Goal: Information Seeking & Learning: Check status

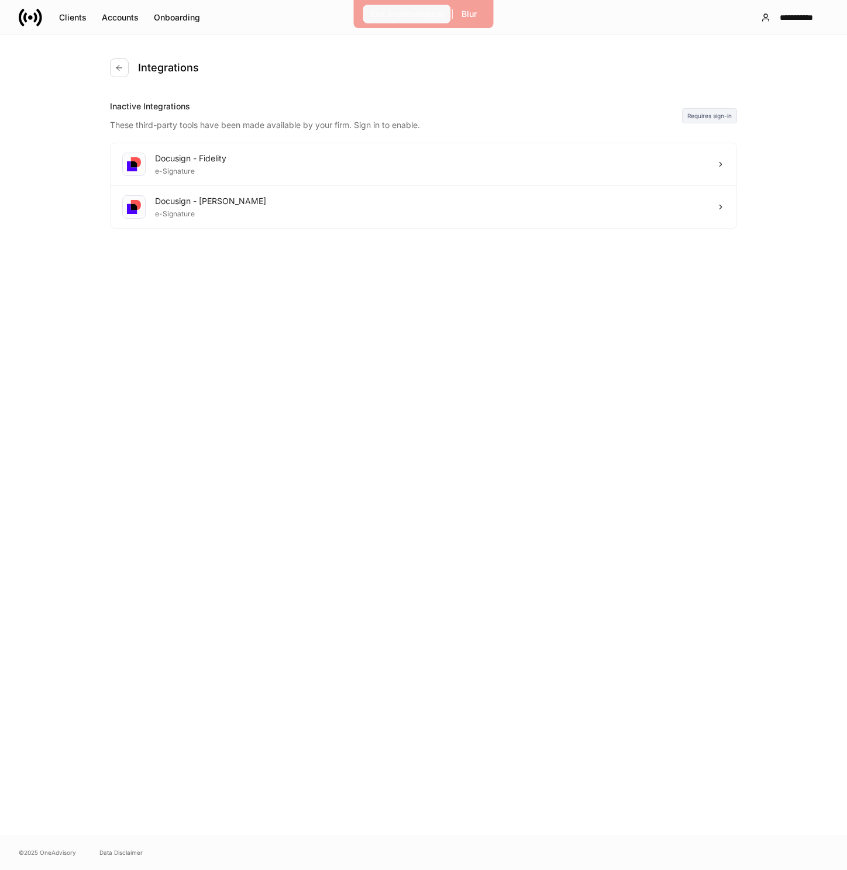
click at [387, 21] on button "Exit Impersonation" at bounding box center [407, 14] width 88 height 19
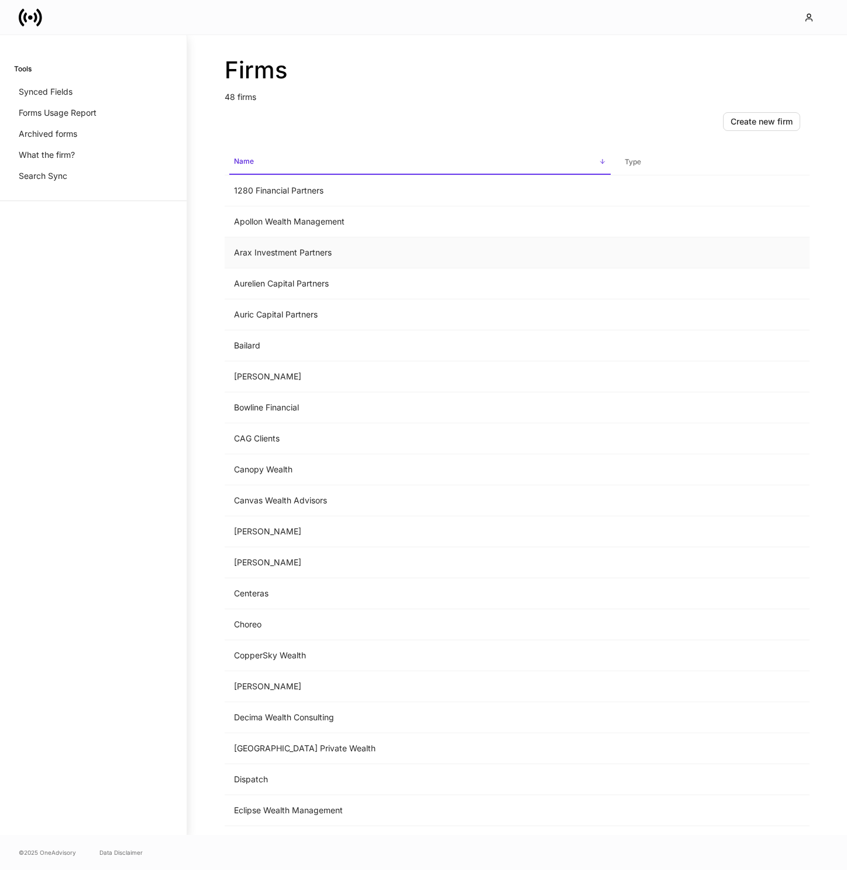
click at [299, 250] on td "Arax Investment Partners" at bounding box center [420, 252] width 391 height 31
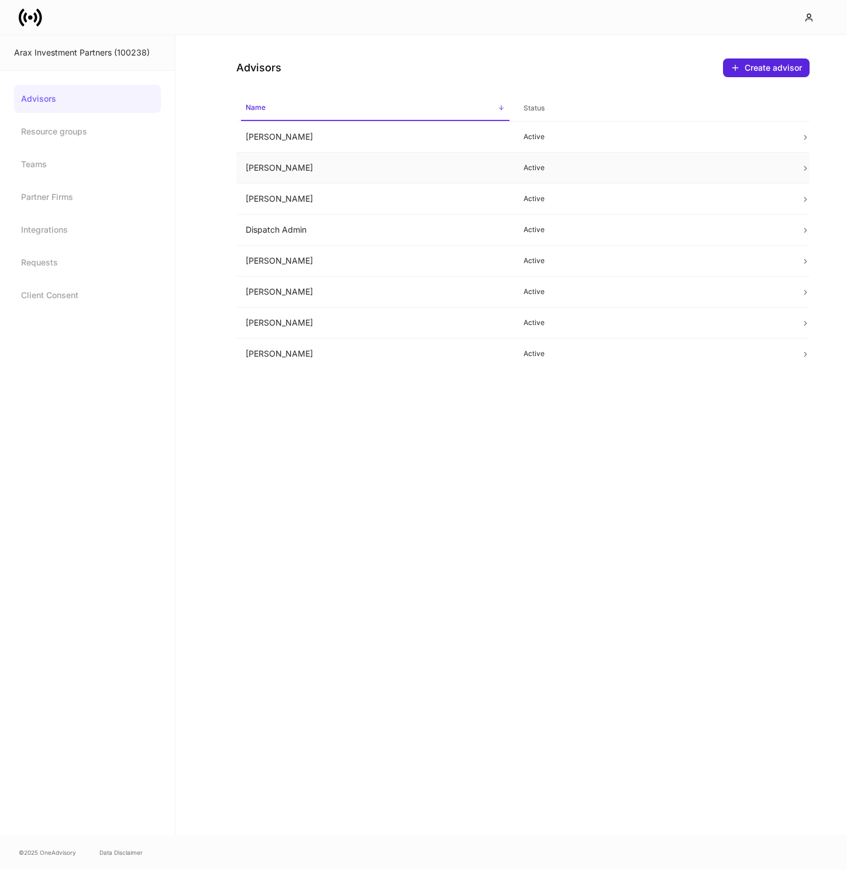
click at [323, 169] on td "Brian Purcell" at bounding box center [375, 168] width 278 height 31
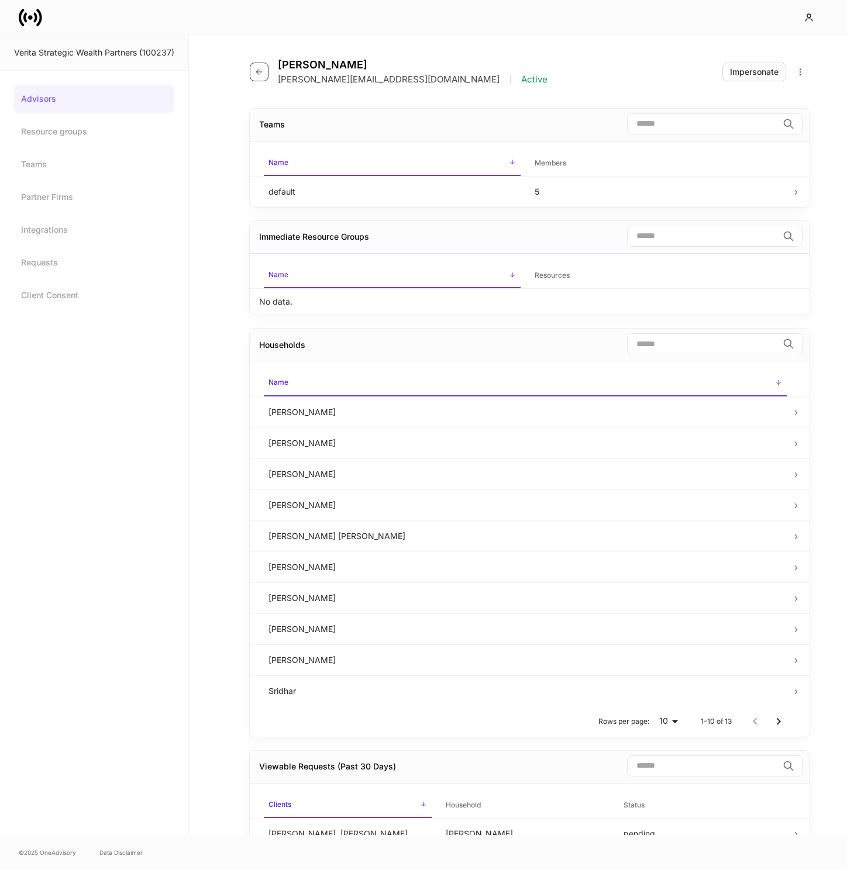
click at [259, 71] on icon "button" at bounding box center [258, 71] width 9 height 9
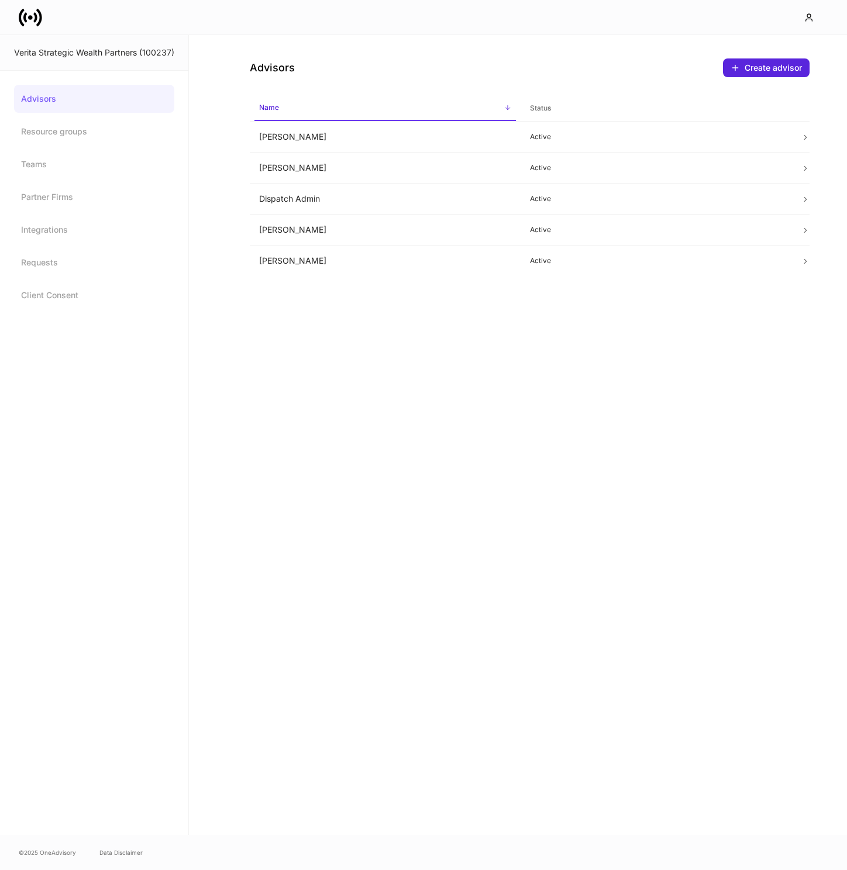
click at [99, 97] on link "Advisors" at bounding box center [94, 99] width 160 height 28
click at [32, 25] on icon at bounding box center [30, 17] width 23 height 23
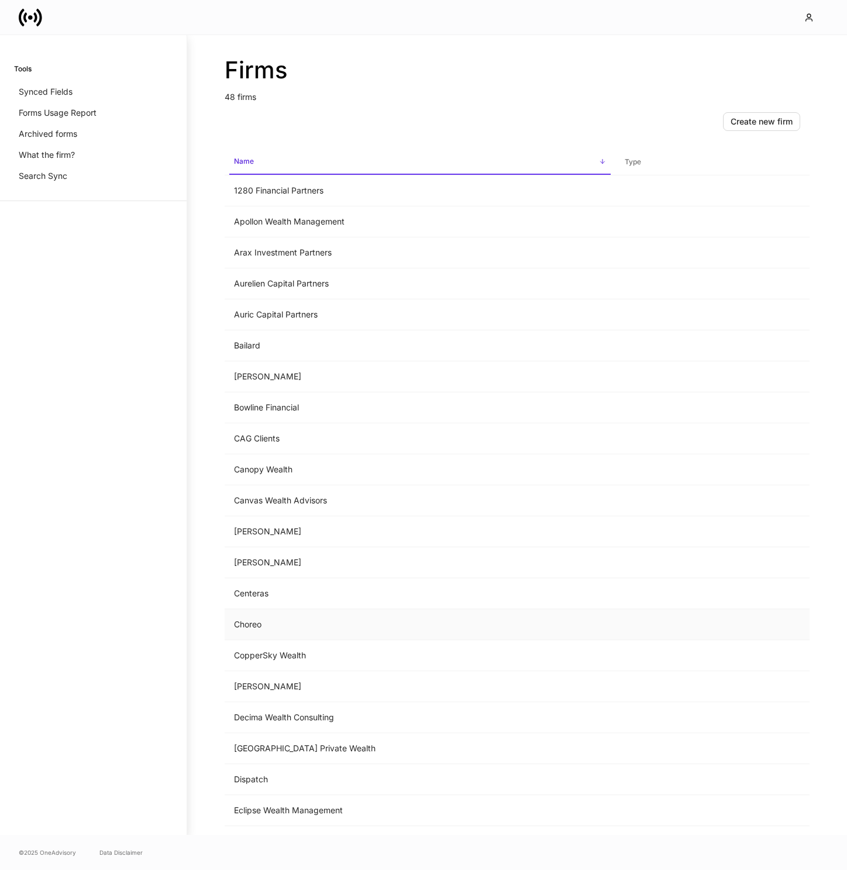
click at [270, 624] on td "Choreo" at bounding box center [420, 624] width 391 height 31
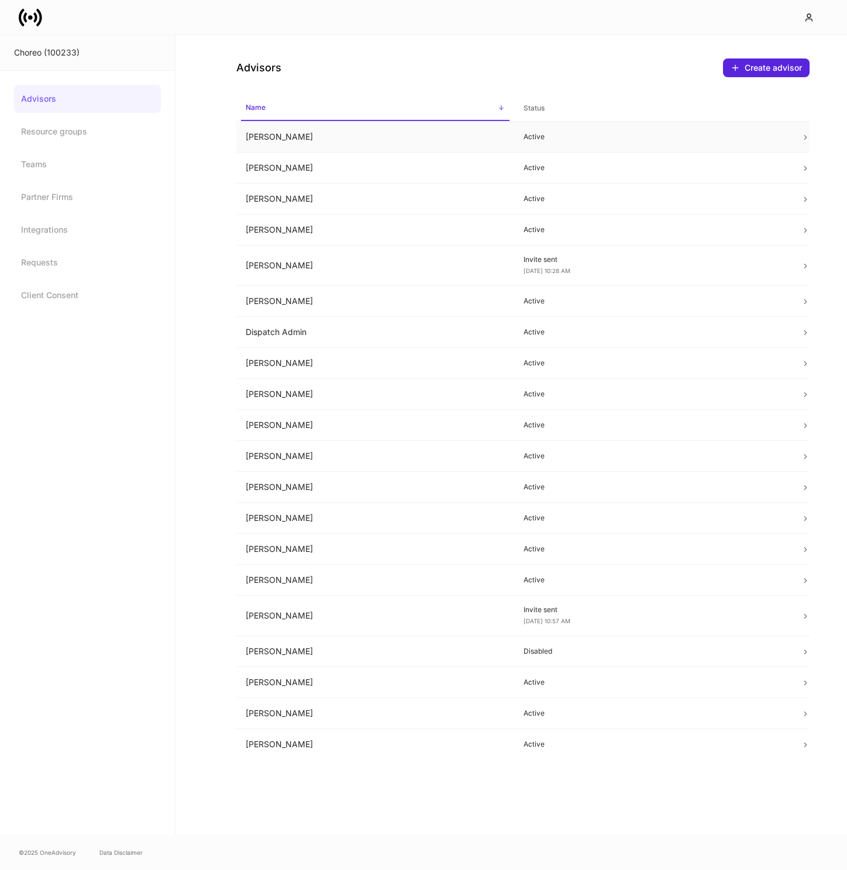
click at [344, 137] on td "[PERSON_NAME]" at bounding box center [375, 137] width 278 height 31
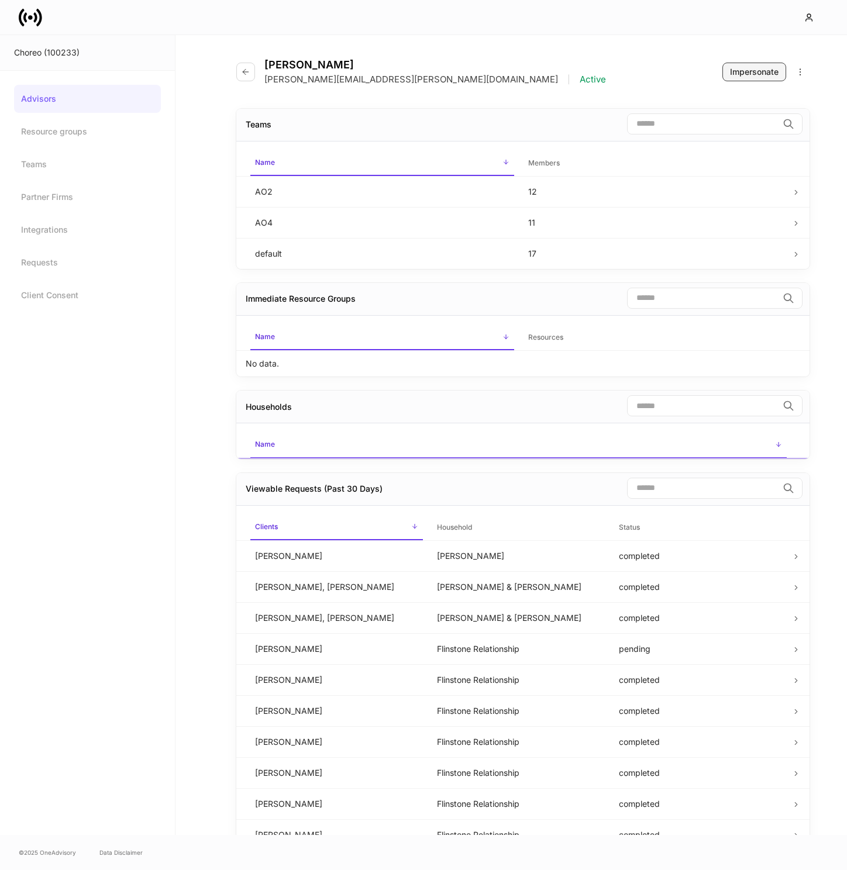
click at [751, 77] on button "Impersonate" at bounding box center [754, 72] width 64 height 19
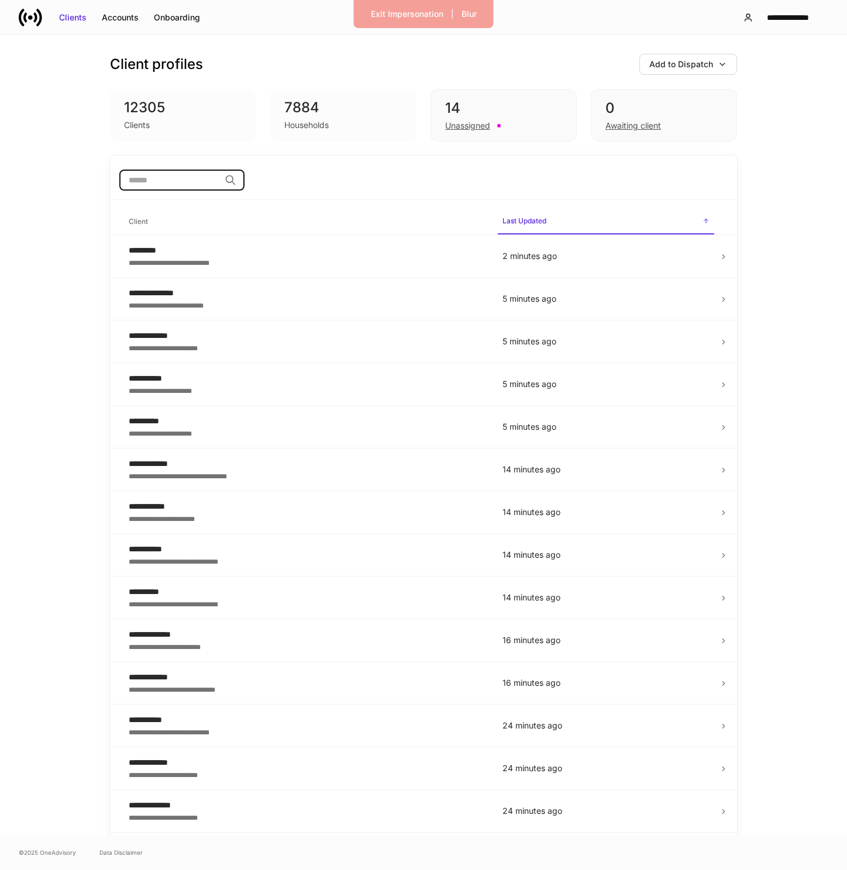
click at [183, 183] on input "search" at bounding box center [169, 180] width 101 height 21
click at [195, 180] on input "****" at bounding box center [169, 180] width 101 height 21
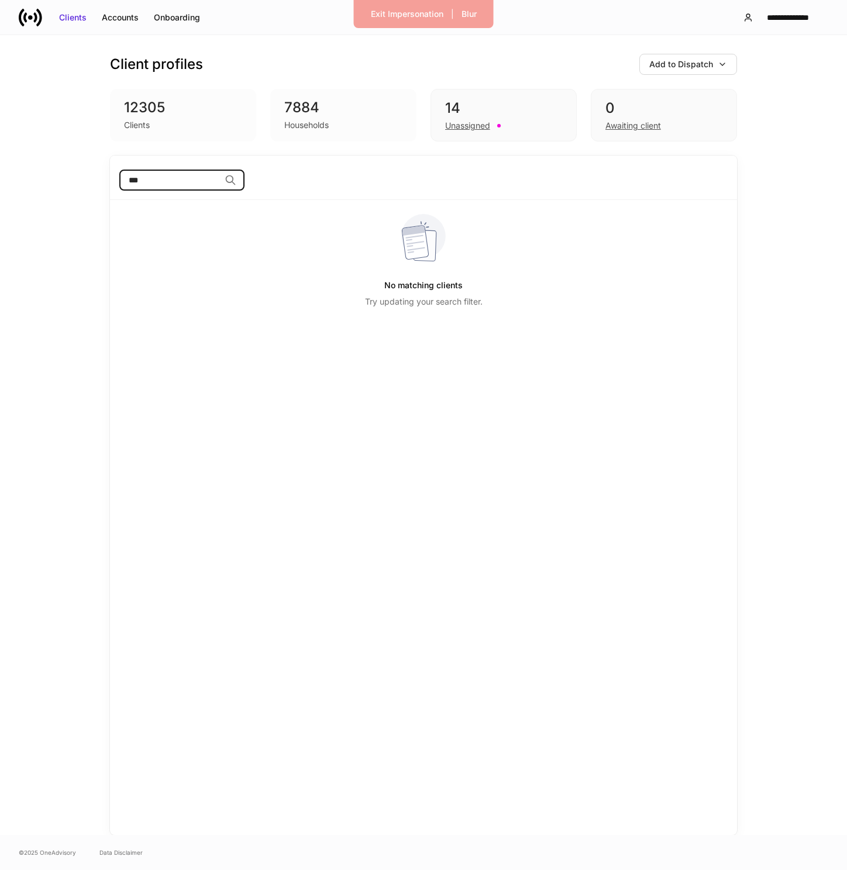
type input "*"
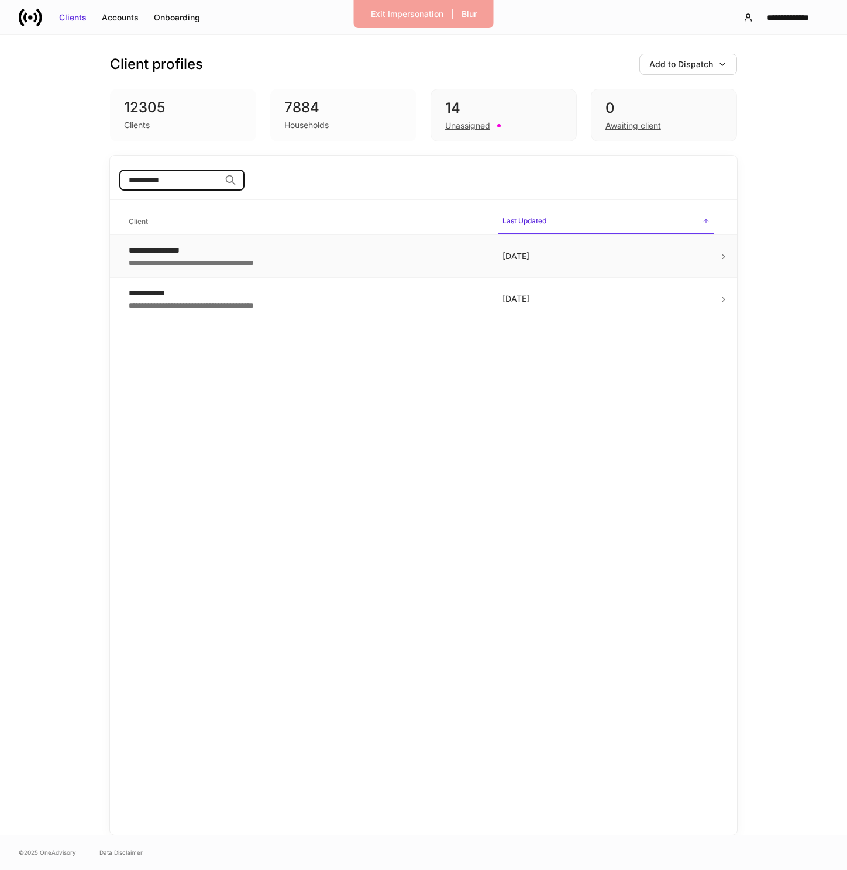
type input "**********"
click at [259, 251] on div "**********" at bounding box center [306, 250] width 355 height 12
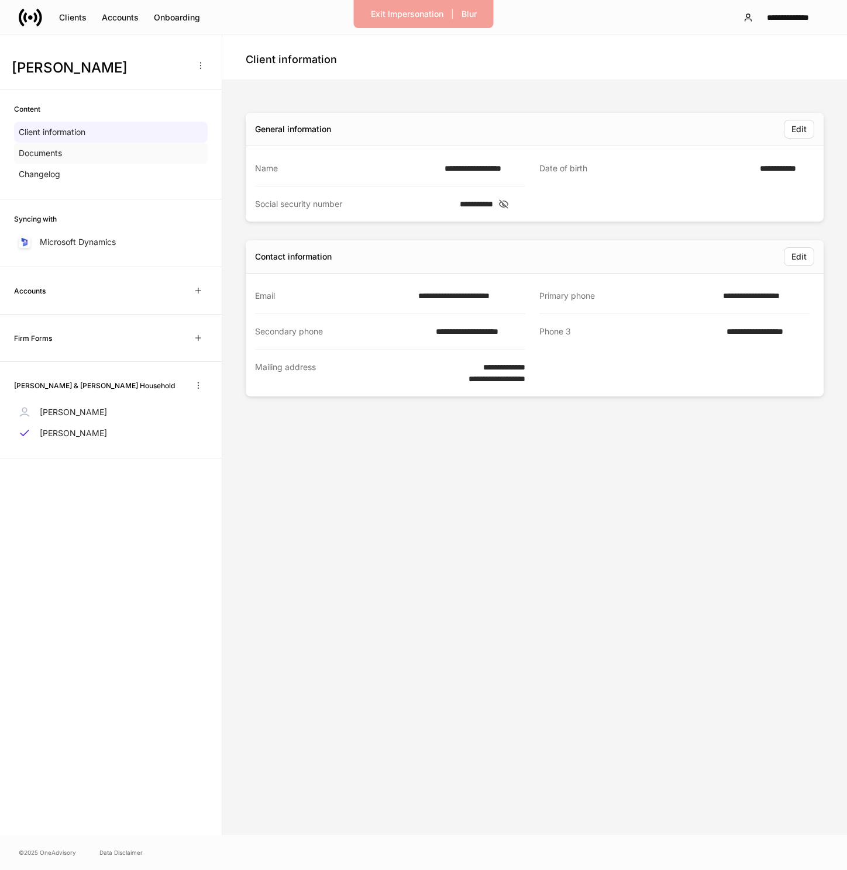
click at [116, 160] on div "Documents" at bounding box center [111, 153] width 194 height 21
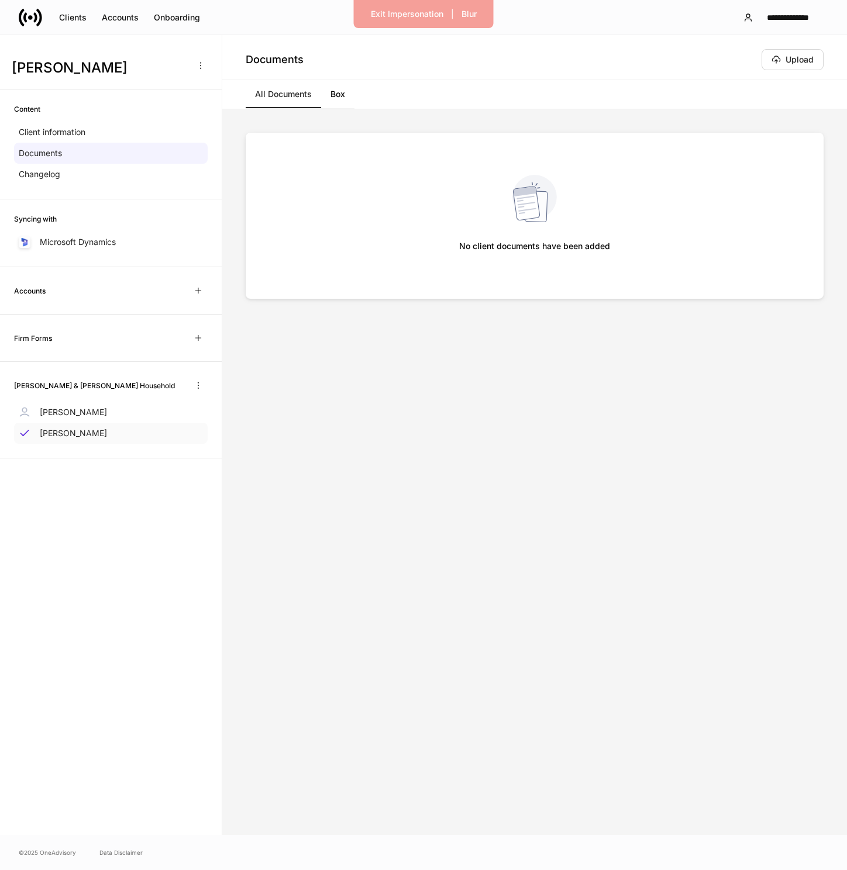
click at [68, 431] on p "[PERSON_NAME]" at bounding box center [73, 434] width 67 height 12
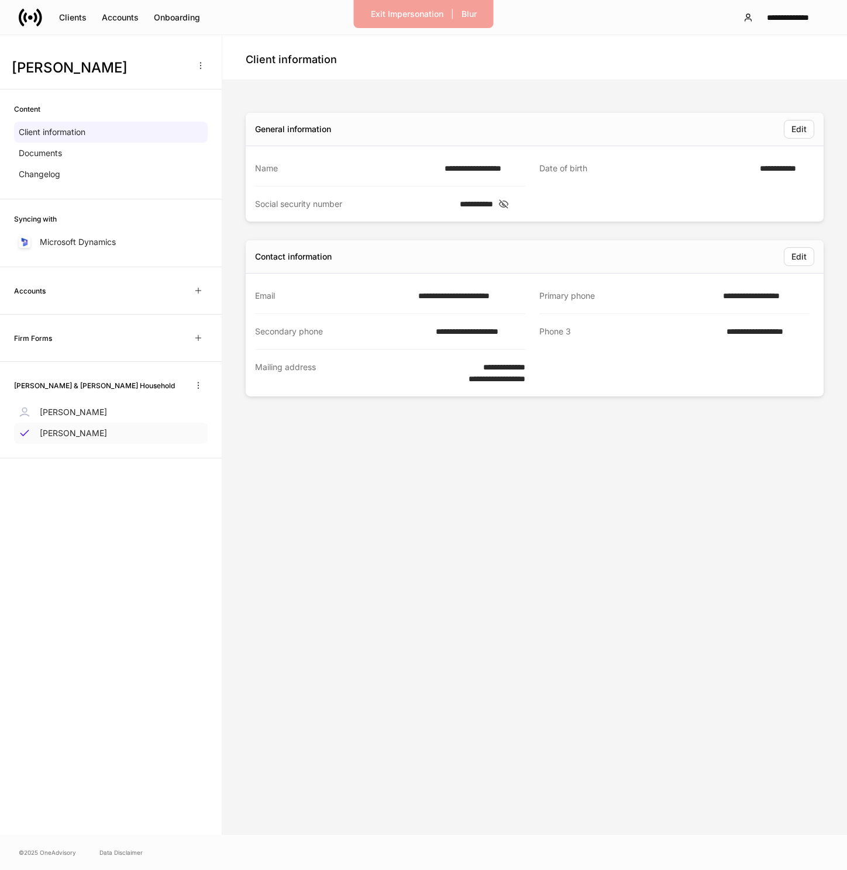
click at [82, 429] on p "[PERSON_NAME]" at bounding box center [73, 434] width 67 height 12
click at [97, 417] on div "[PERSON_NAME]" at bounding box center [111, 412] width 194 height 21
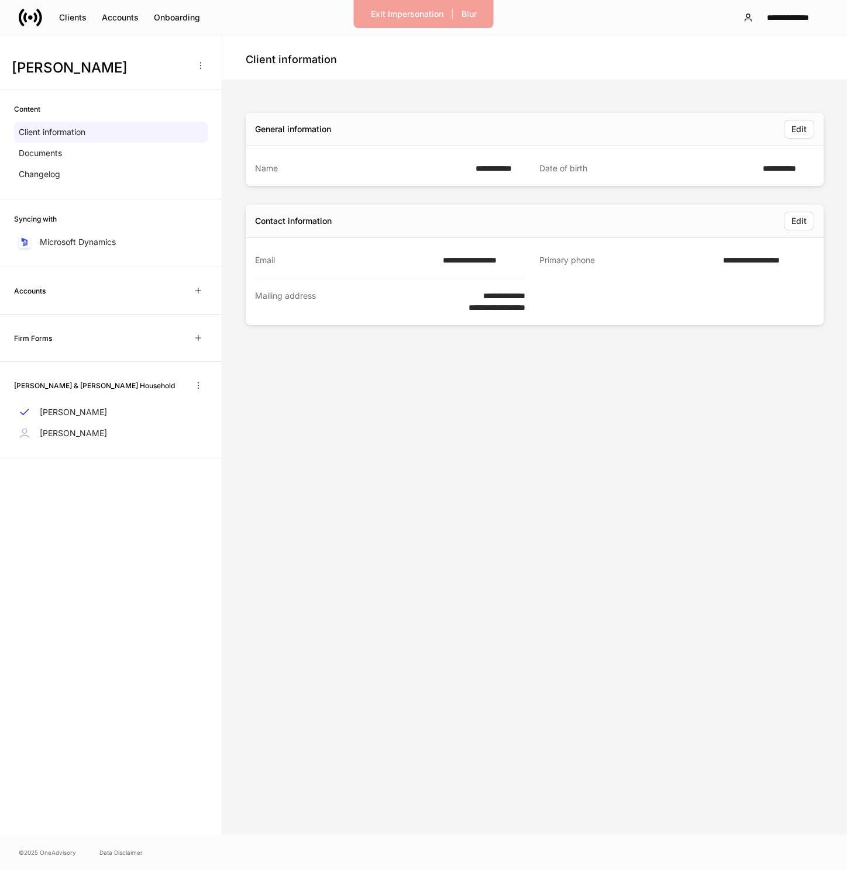
click at [113, 329] on div "Firm Forms" at bounding box center [111, 338] width 194 height 19
click at [200, 340] on icon "button" at bounding box center [198, 337] width 9 height 9
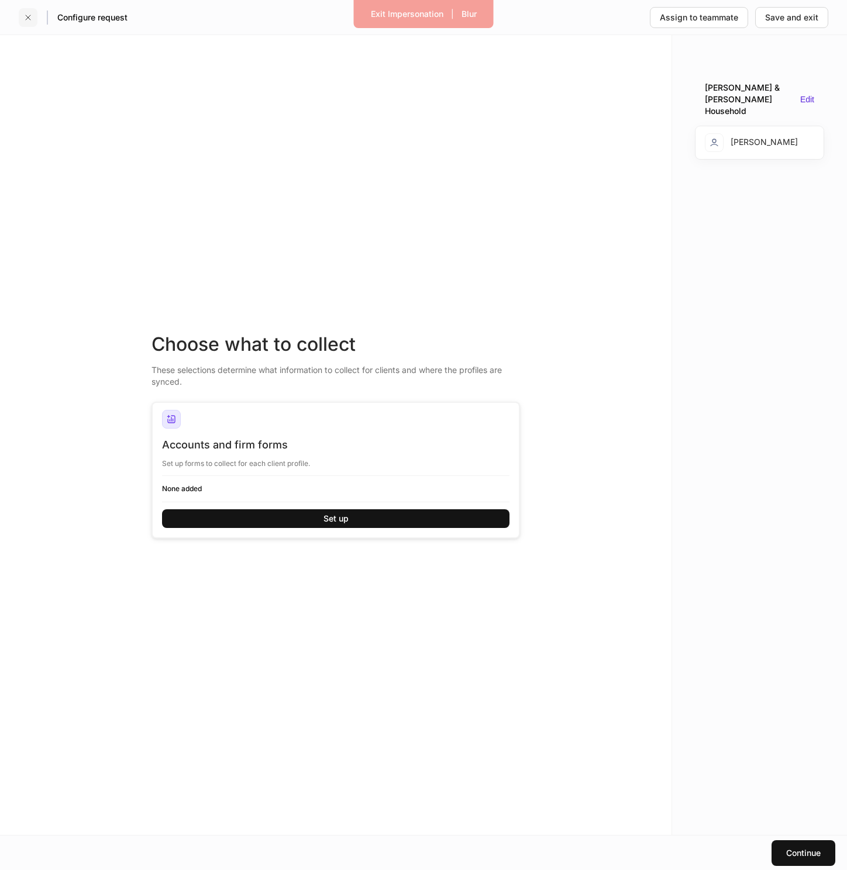
click at [23, 19] on icon "button" at bounding box center [27, 17] width 9 height 9
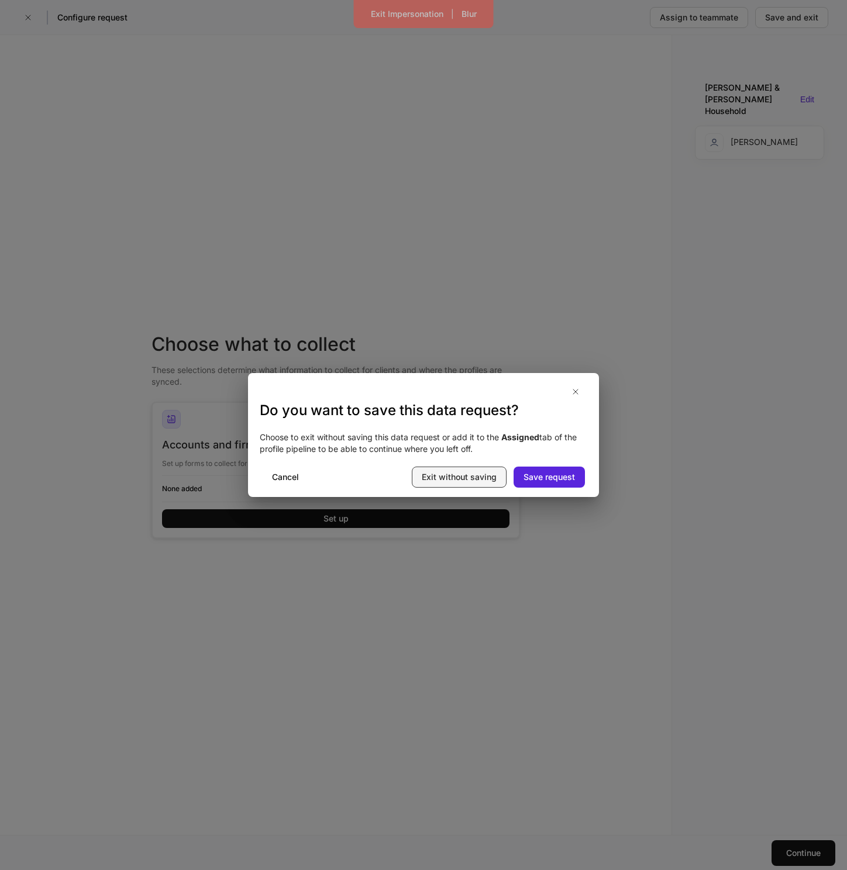
click at [454, 477] on div "Exit without saving" at bounding box center [459, 477] width 75 height 12
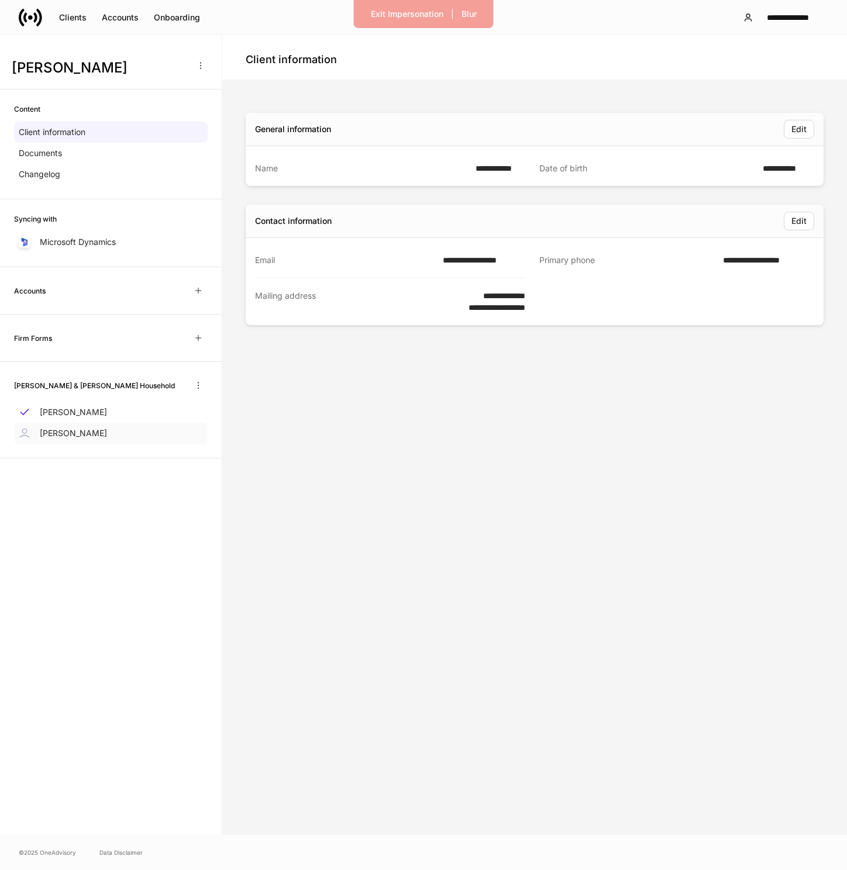
click at [105, 432] on p "Jeff Kirschenbaum" at bounding box center [73, 434] width 67 height 12
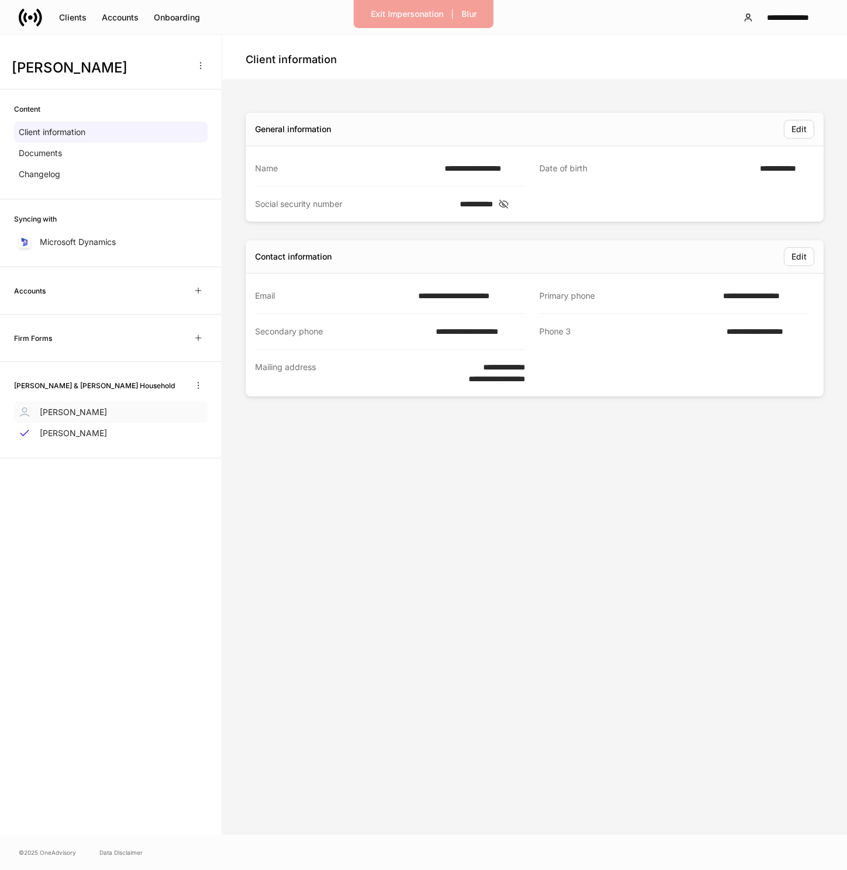
click at [120, 416] on div "Karen Fessel" at bounding box center [111, 412] width 194 height 21
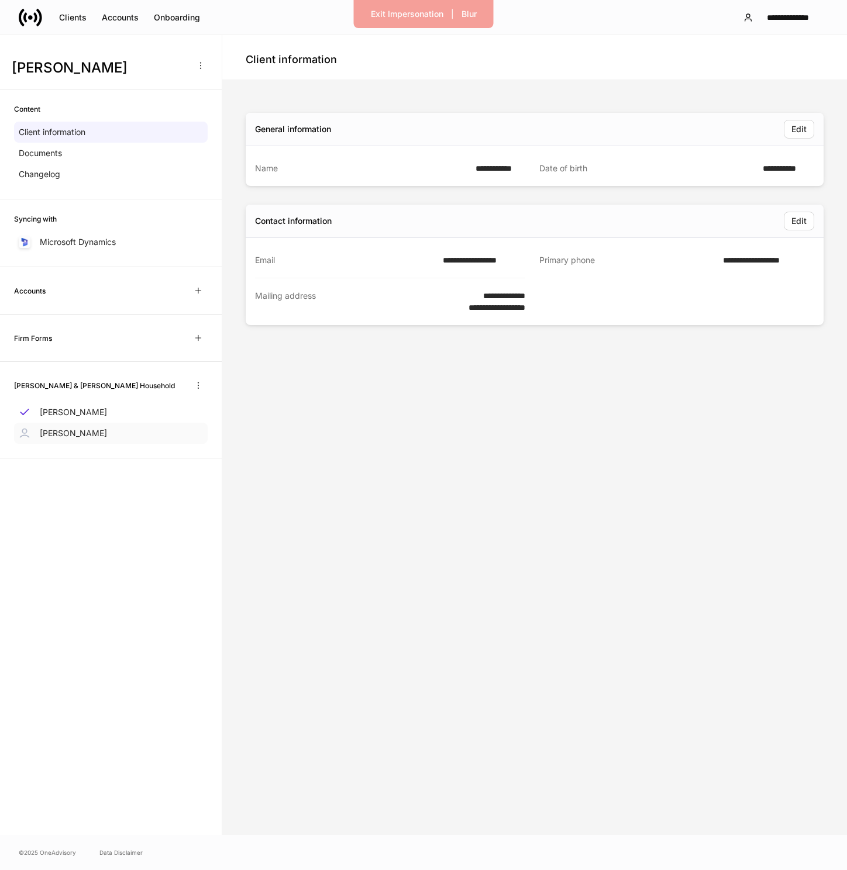
click at [113, 433] on div "Jeff Kirschenbaum" at bounding box center [111, 433] width 194 height 21
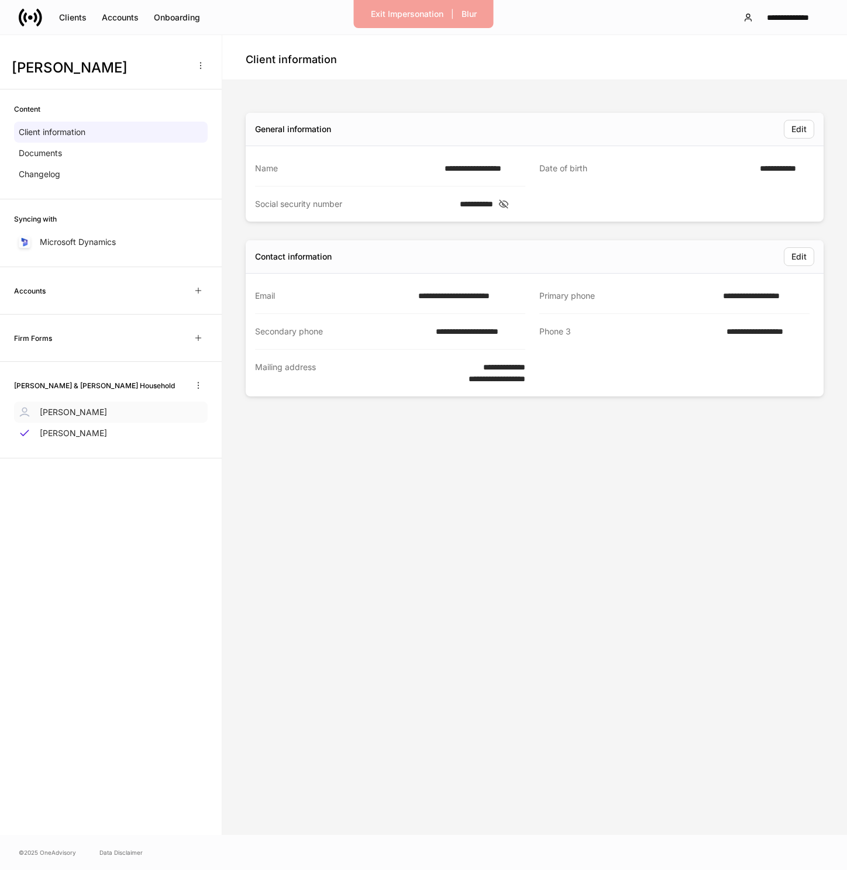
click at [111, 415] on div "Karen Fessel" at bounding box center [111, 412] width 194 height 21
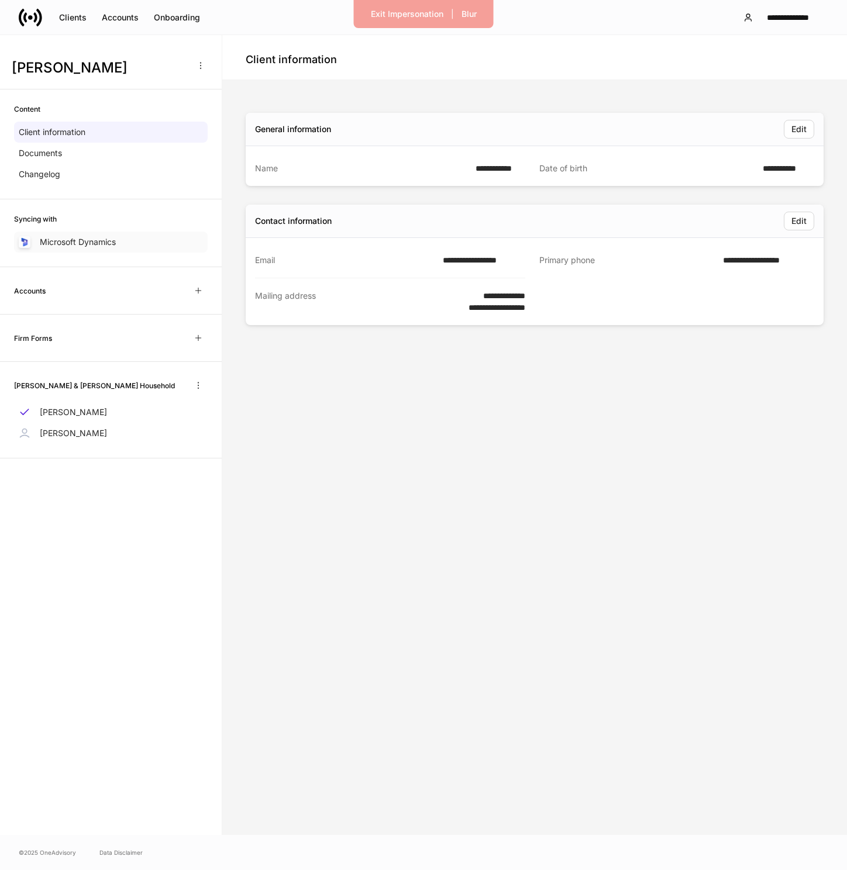
click at [80, 246] on p "Microsoft Dynamics" at bounding box center [78, 242] width 76 height 12
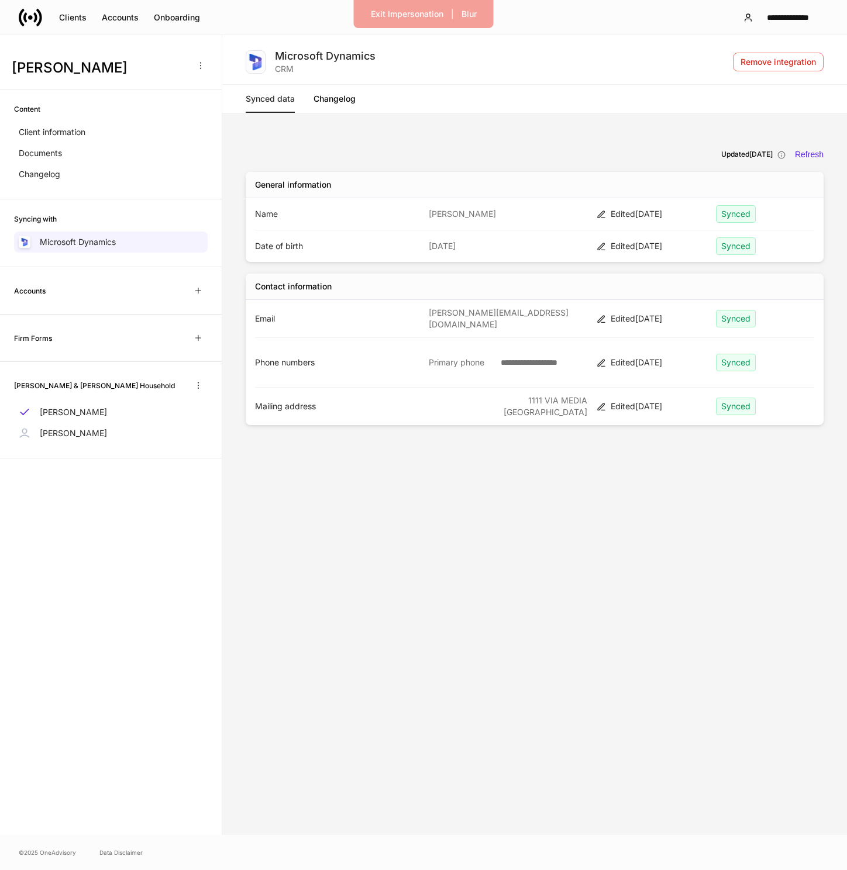
click at [334, 101] on link "Changelog" at bounding box center [334, 99] width 42 height 28
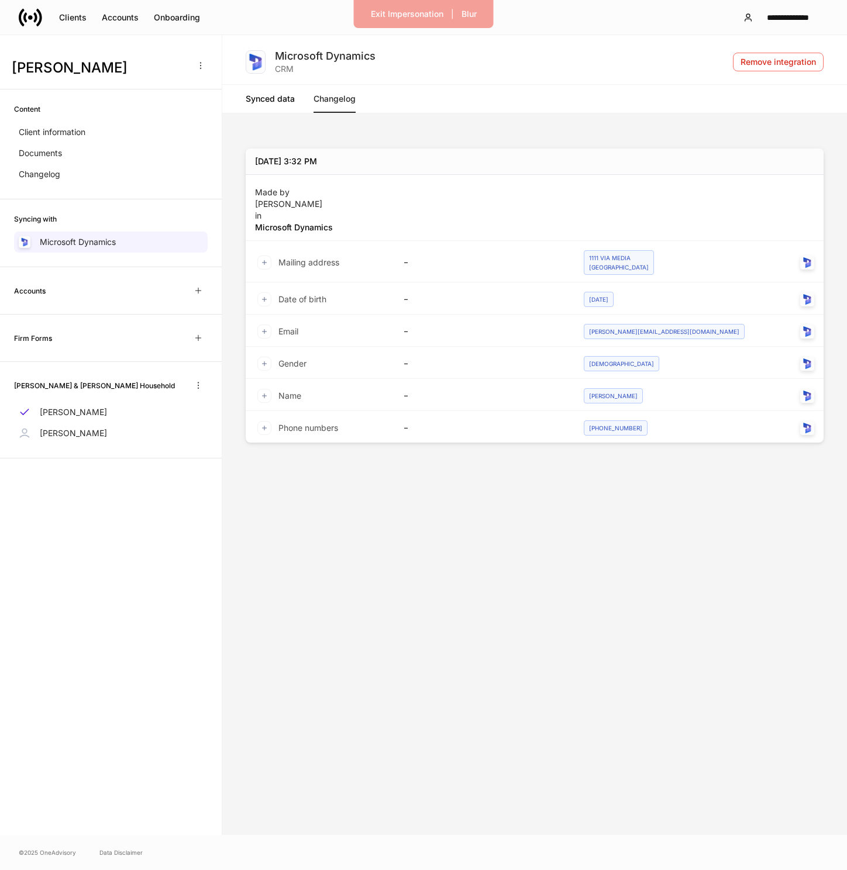
click at [120, 343] on div "Firm Forms" at bounding box center [111, 338] width 194 height 19
click at [89, 287] on div "Accounts" at bounding box center [111, 290] width 194 height 19
click at [53, 177] on p "Changelog" at bounding box center [40, 174] width 42 height 12
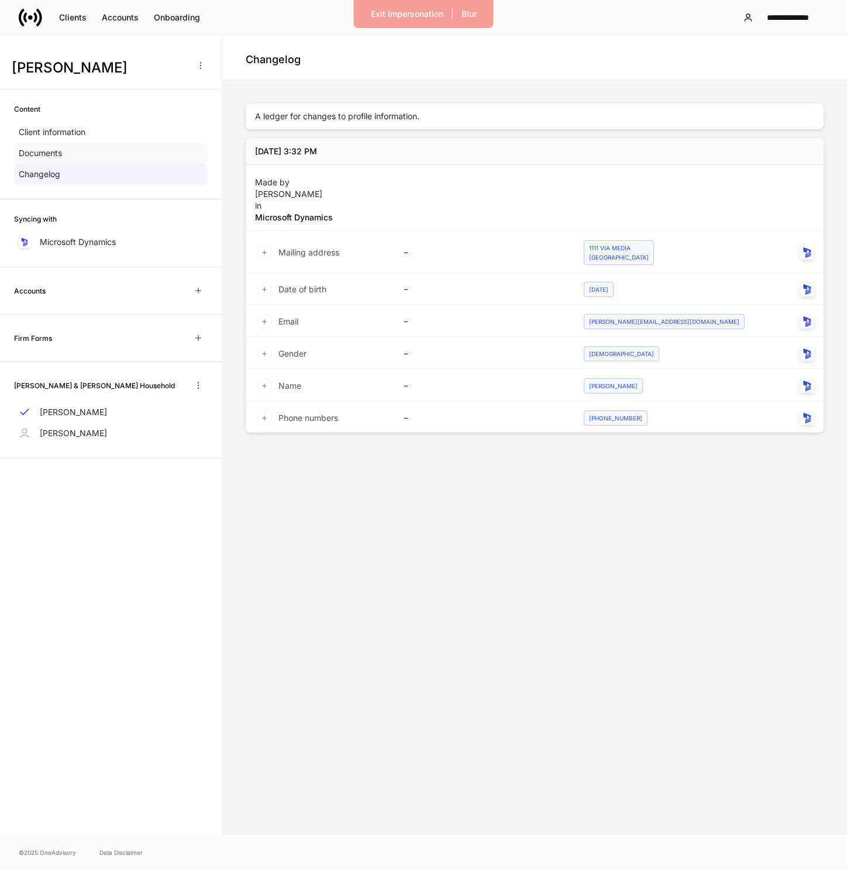
click at [56, 149] on p "Documents" at bounding box center [40, 153] width 43 height 12
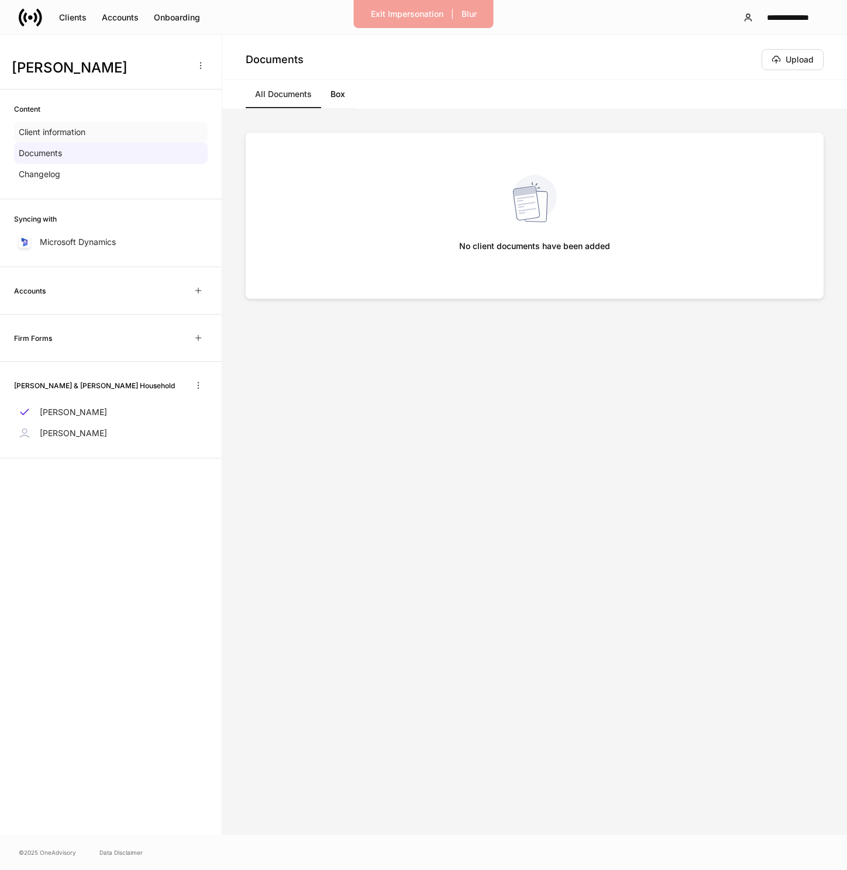
click at [75, 130] on p "Client information" at bounding box center [52, 132] width 67 height 12
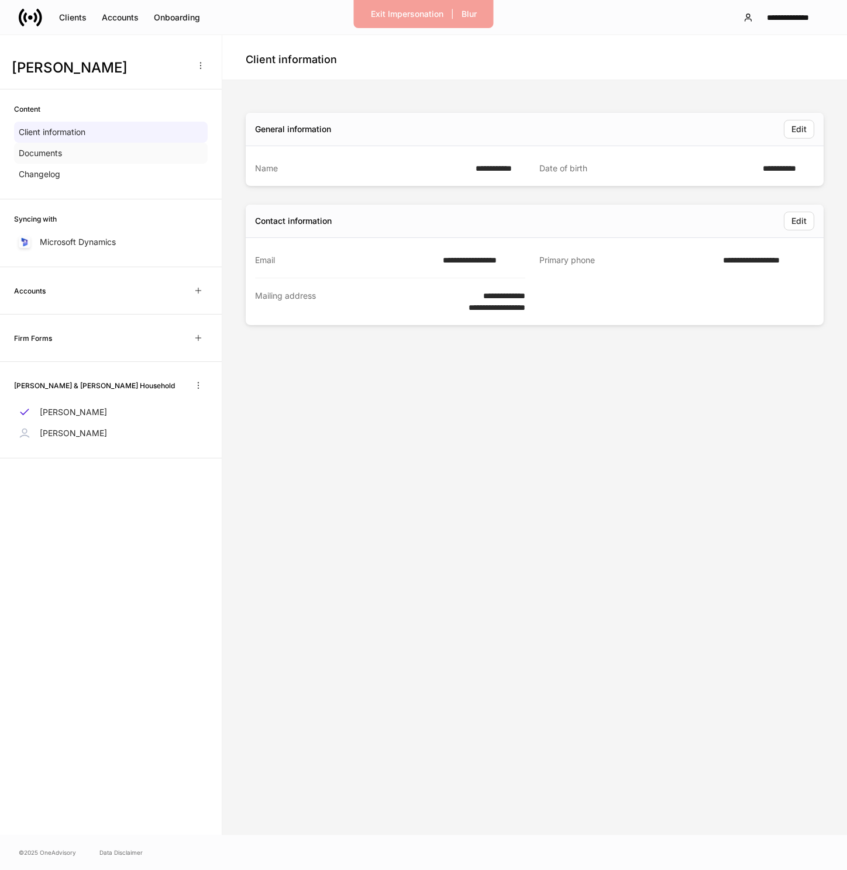
click at [101, 154] on div "Documents" at bounding box center [111, 153] width 194 height 21
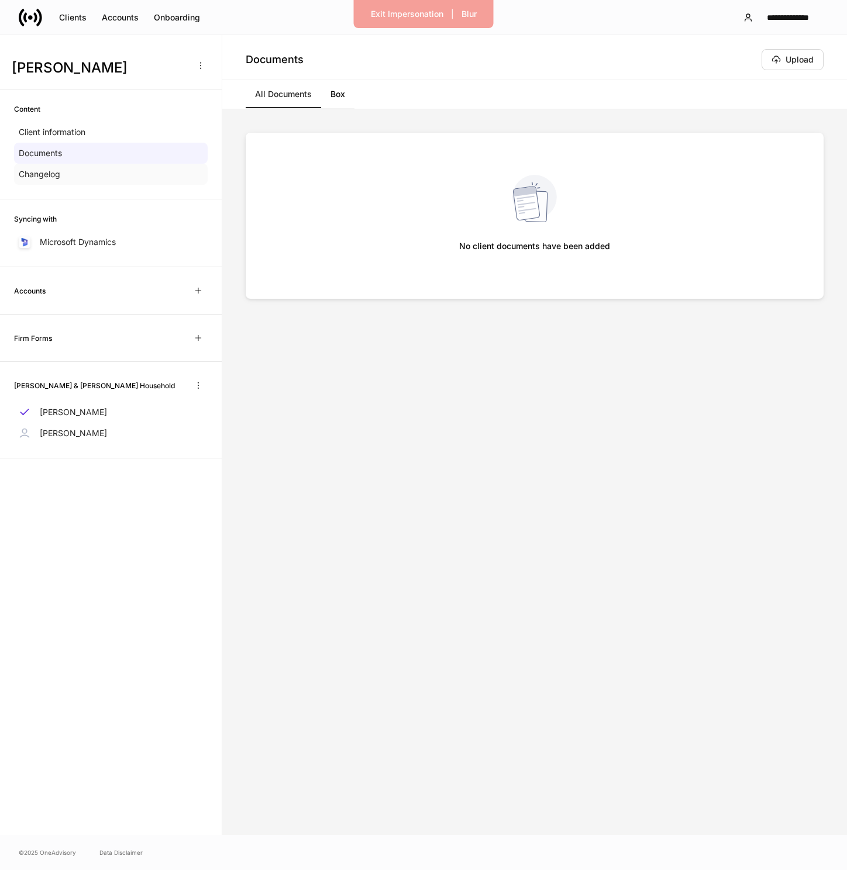
click at [98, 173] on div "Changelog" at bounding box center [111, 174] width 194 height 21
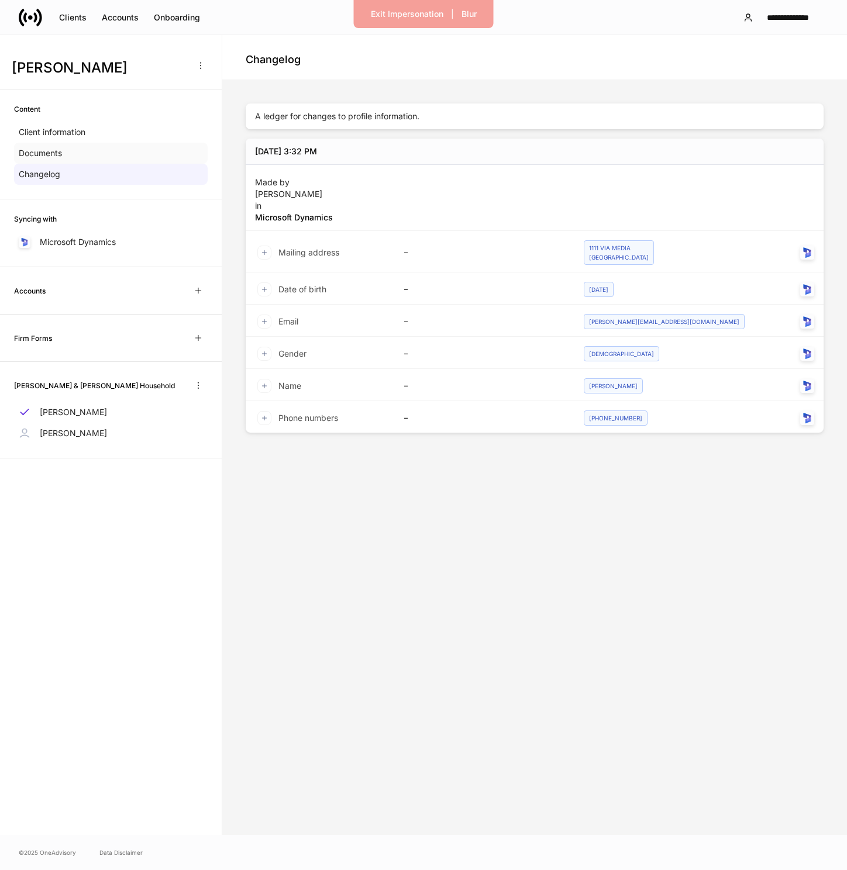
click at [102, 159] on div "Documents" at bounding box center [111, 153] width 194 height 21
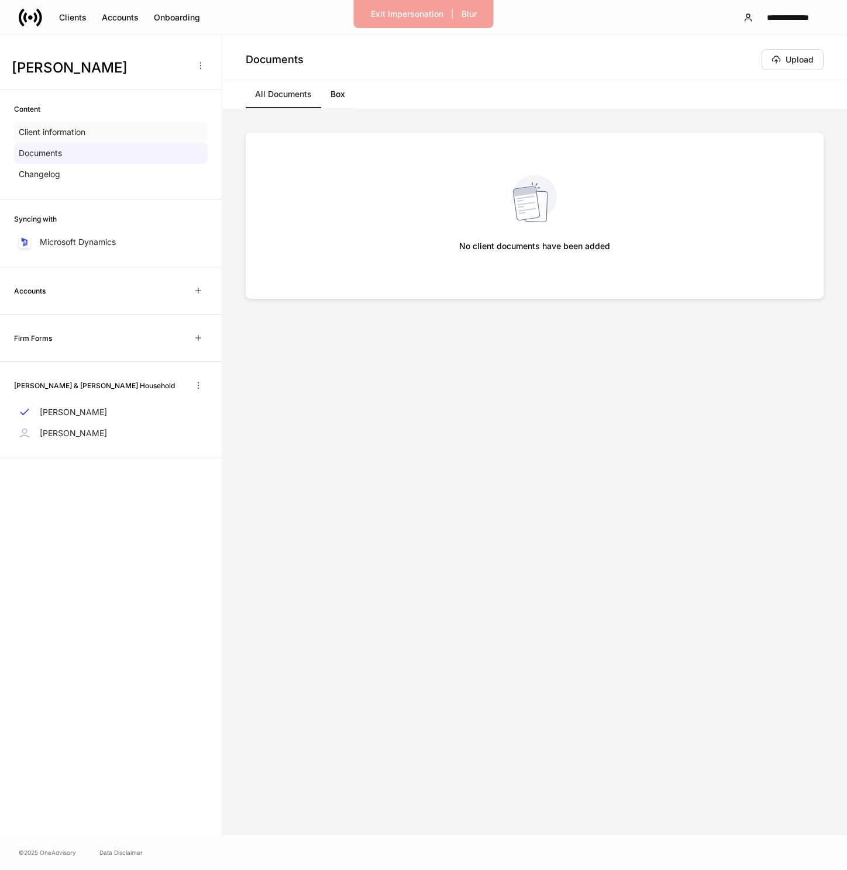
click at [93, 136] on div "Client information" at bounding box center [111, 132] width 194 height 21
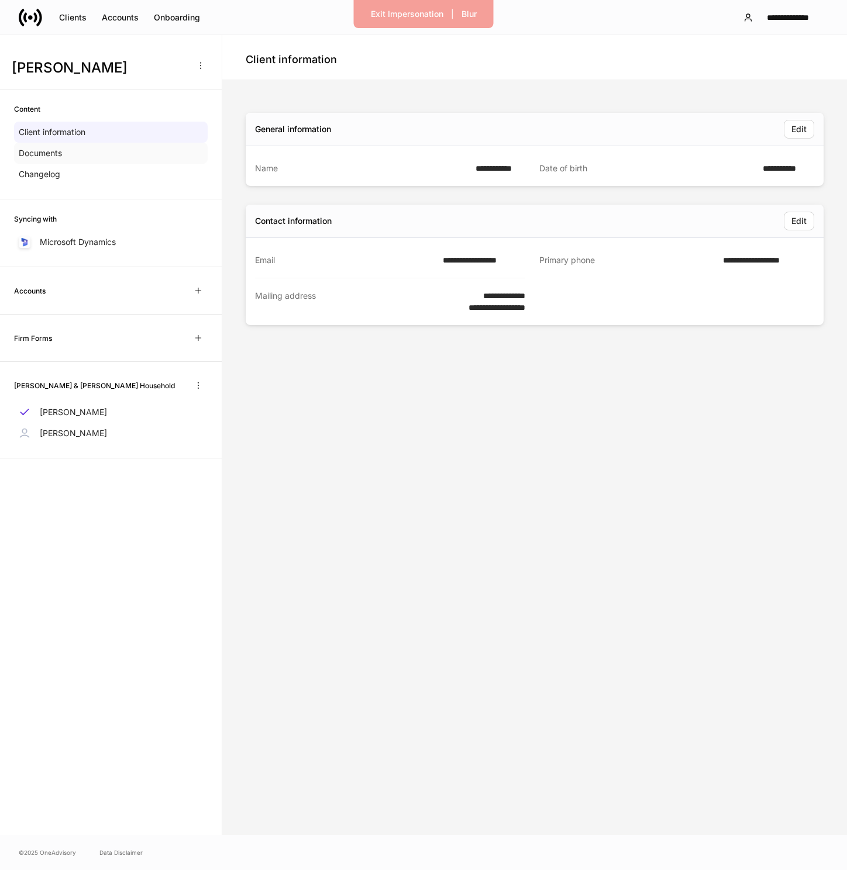
click at [93, 160] on div "Documents" at bounding box center [111, 153] width 194 height 21
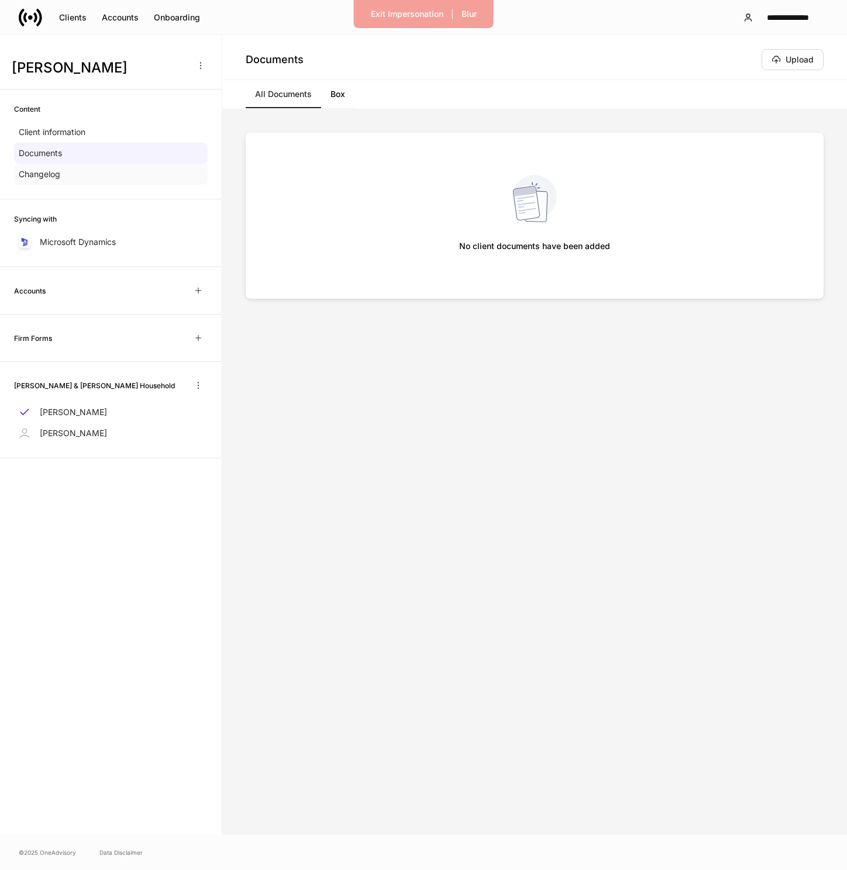
click at [93, 182] on div "Changelog" at bounding box center [111, 174] width 194 height 21
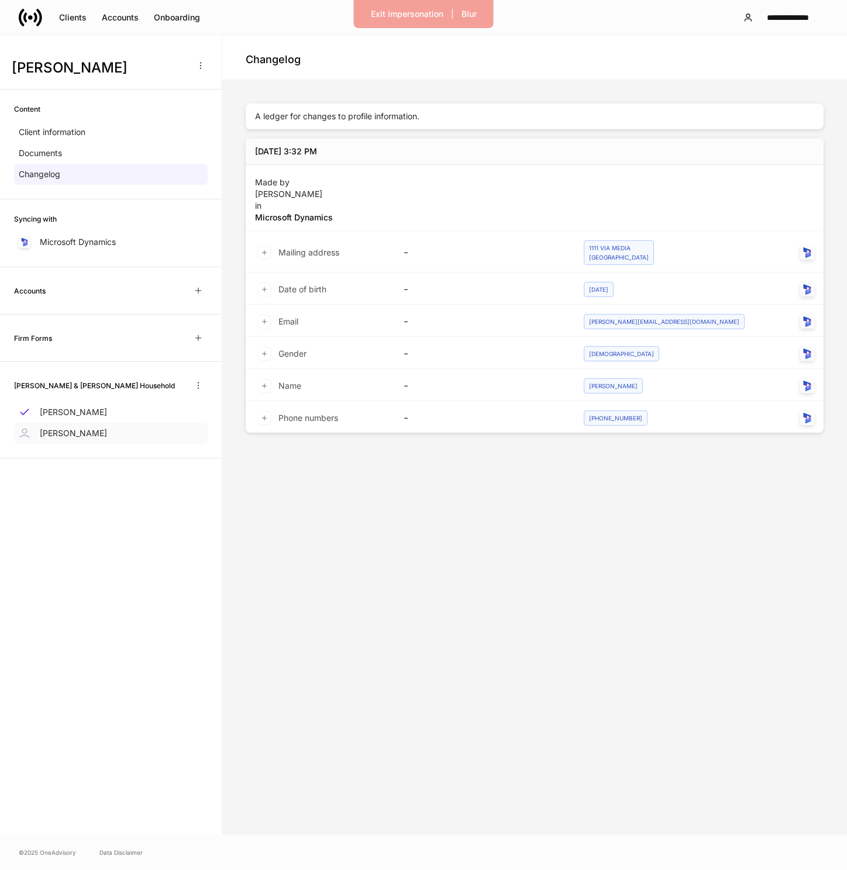
click at [105, 430] on p "Jeff Kirschenbaum" at bounding box center [73, 434] width 67 height 12
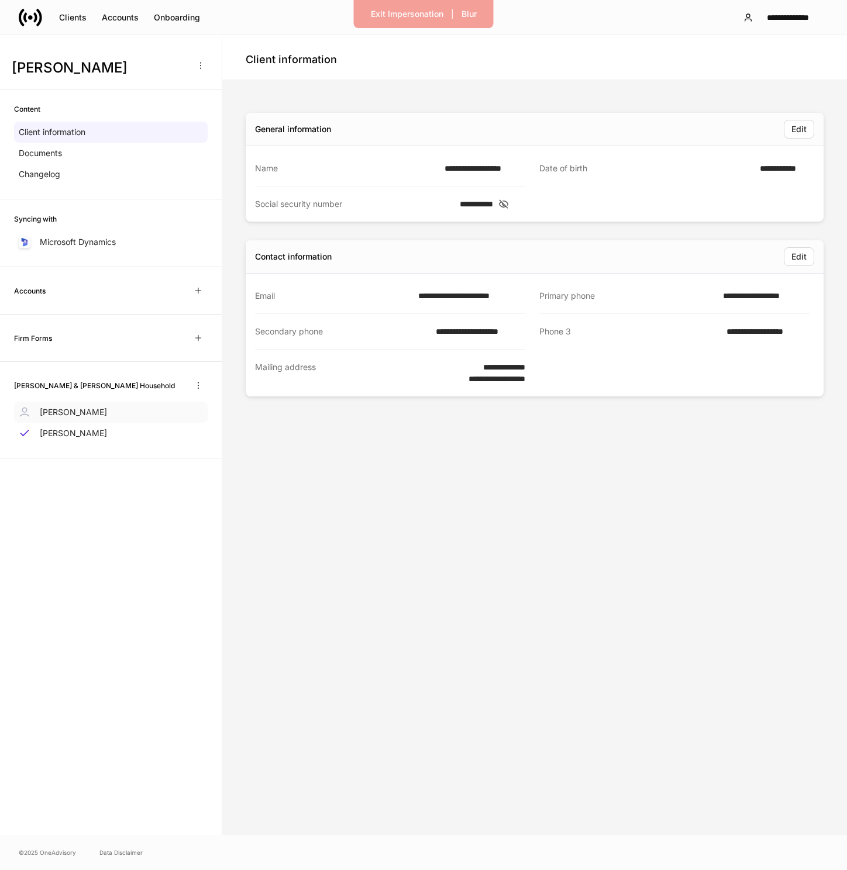
click at [137, 412] on div "Karen Fessel" at bounding box center [111, 412] width 194 height 21
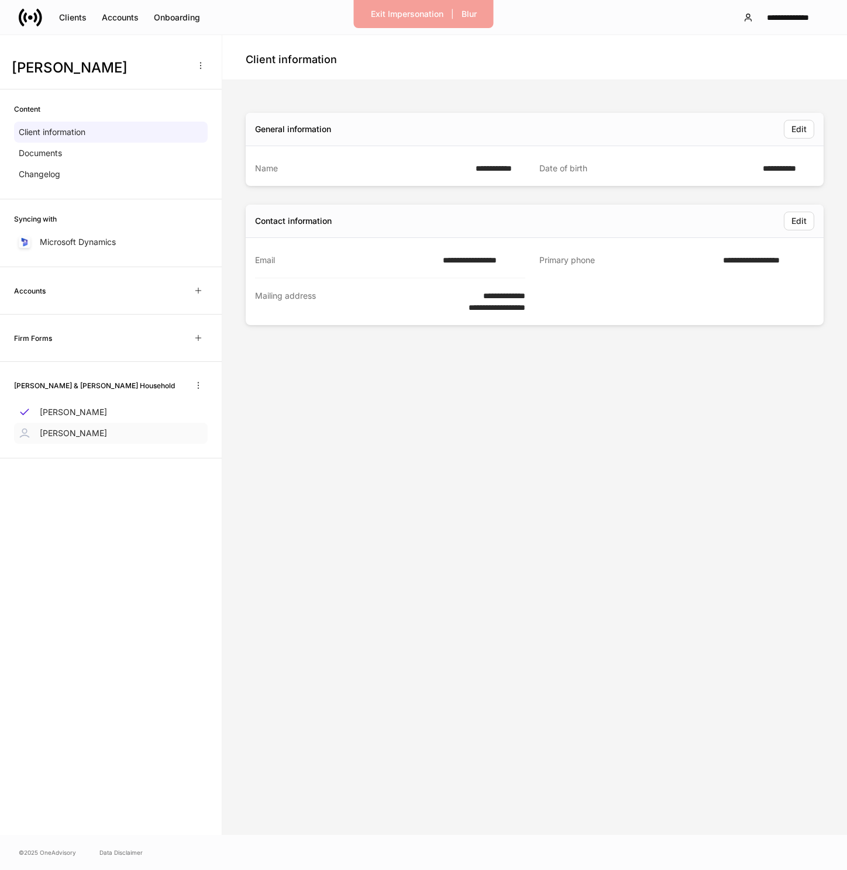
click at [89, 434] on p "Jeff Kirschenbaum" at bounding box center [73, 434] width 67 height 12
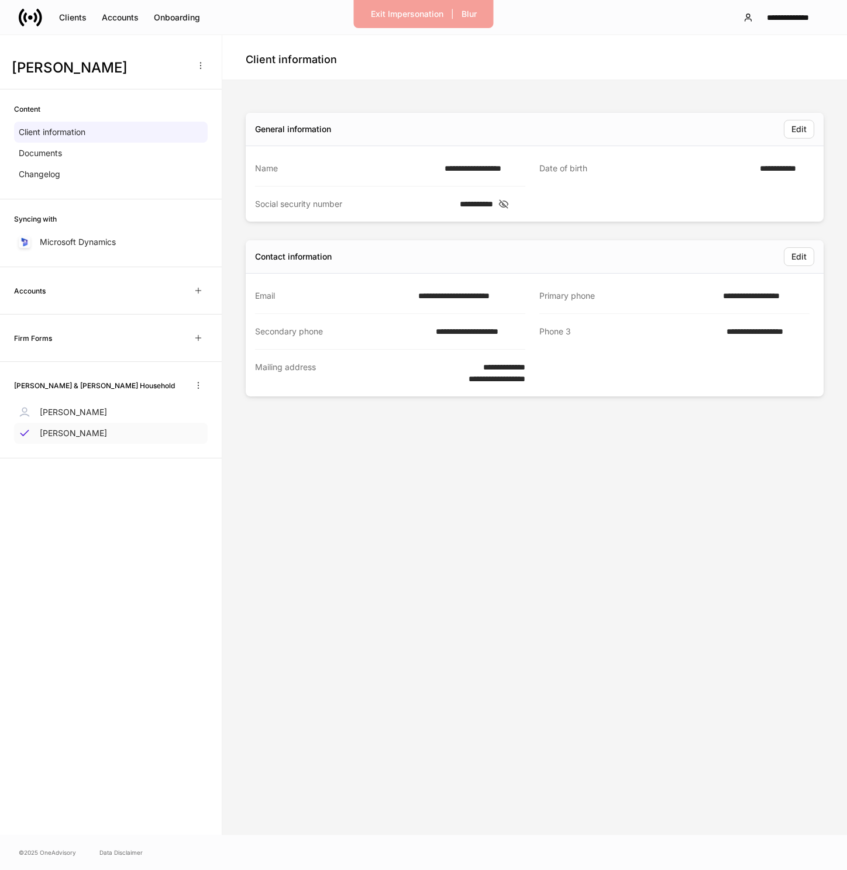
click at [95, 425] on div "Jeff Kirschenbaum" at bounding box center [111, 433] width 194 height 21
click at [94, 435] on p "Jeff Kirschenbaum" at bounding box center [73, 434] width 67 height 12
click at [95, 423] on div "Jeff Kirschenbaum" at bounding box center [111, 433] width 194 height 21
click at [98, 416] on div "Karen Fessel" at bounding box center [111, 412] width 194 height 21
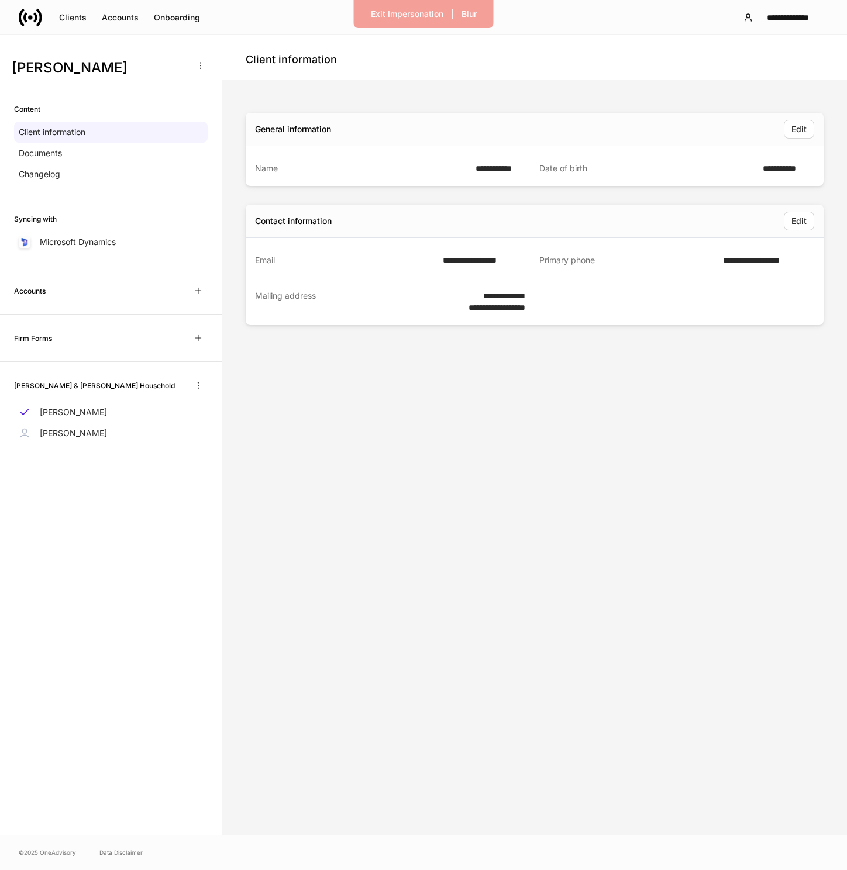
click at [32, 289] on h6 "Accounts" at bounding box center [30, 290] width 32 height 11
click at [121, 437] on div "Jeff Kirschenbaum" at bounding box center [111, 433] width 194 height 21
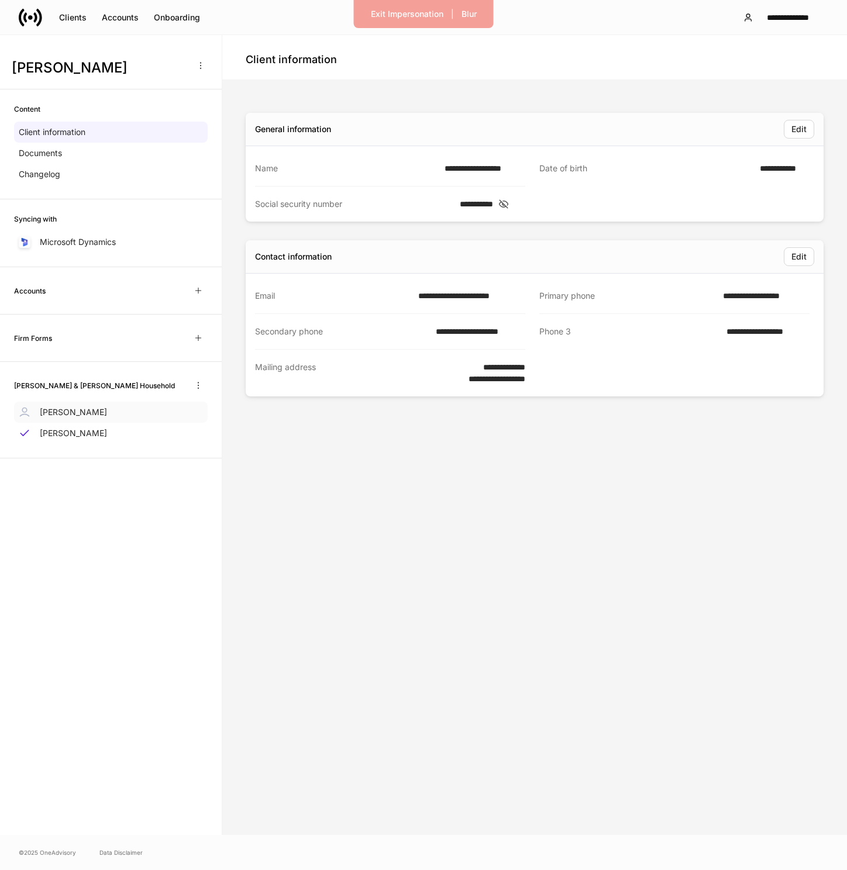
click at [113, 421] on div "Karen Fessel" at bounding box center [111, 412] width 194 height 21
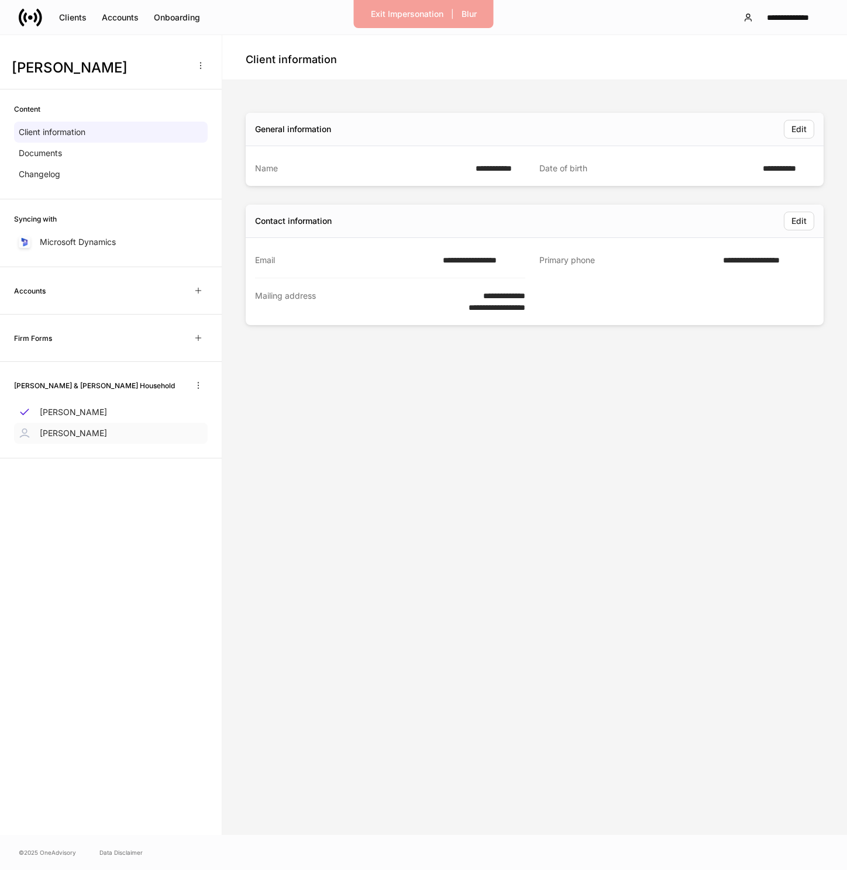
click at [107, 436] on p "Jeff Kirschenbaum" at bounding box center [73, 434] width 67 height 12
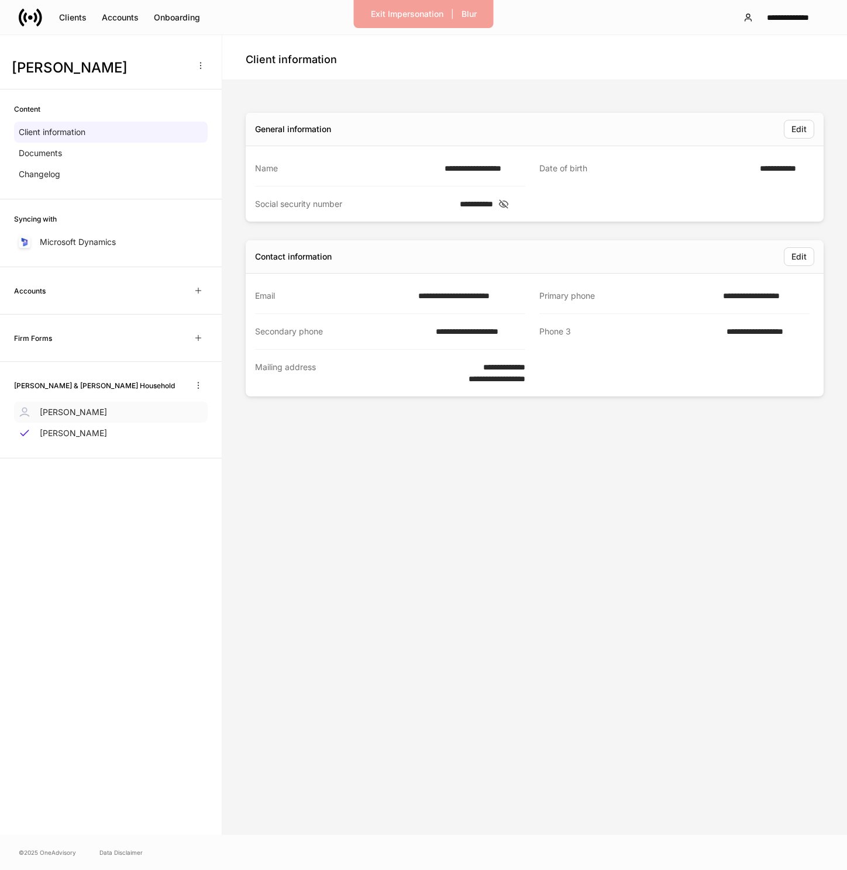
click at [116, 415] on div "Karen Fessel" at bounding box center [111, 412] width 194 height 21
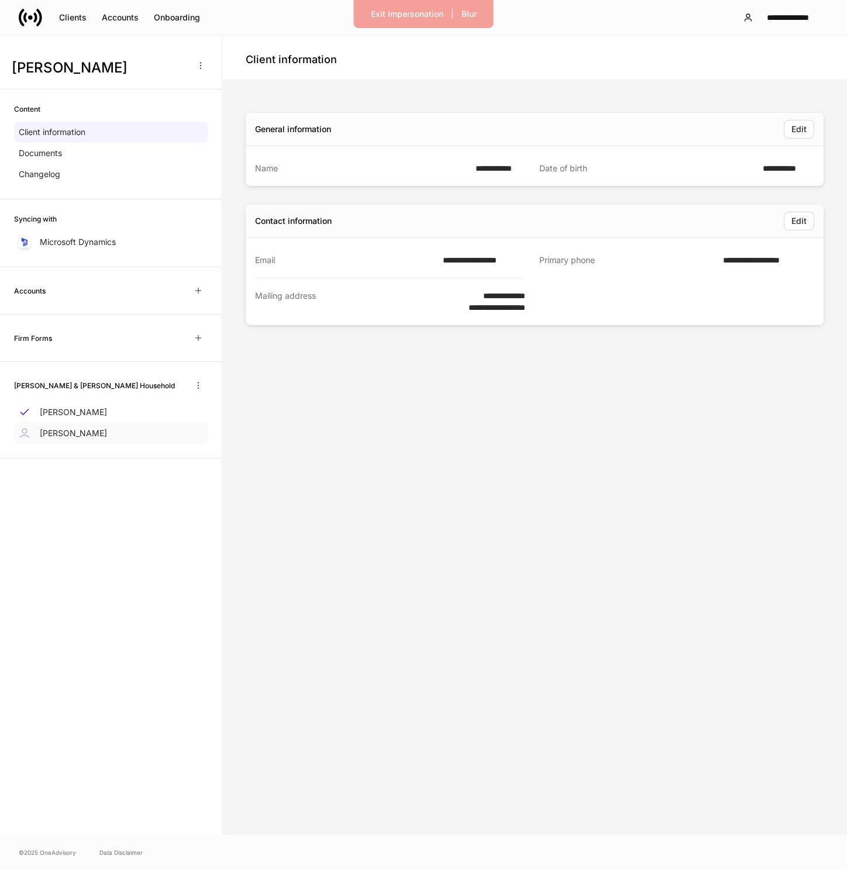
click at [107, 433] on p "Jeff Kirschenbaum" at bounding box center [73, 434] width 67 height 12
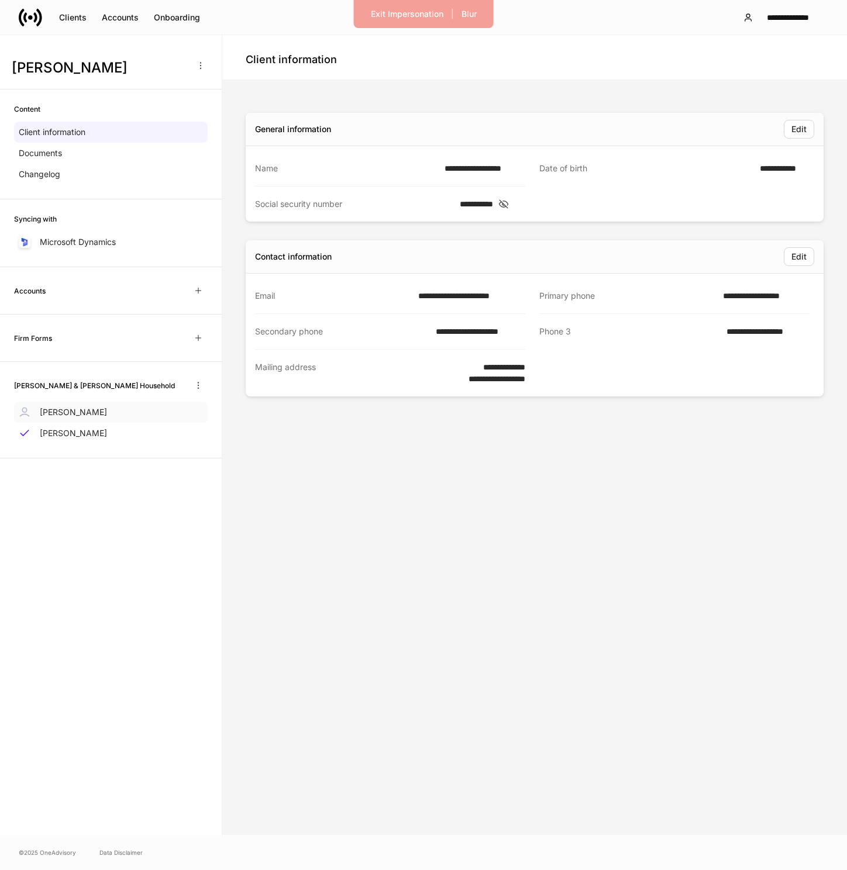
click at [115, 416] on div "Karen Fessel" at bounding box center [111, 412] width 194 height 21
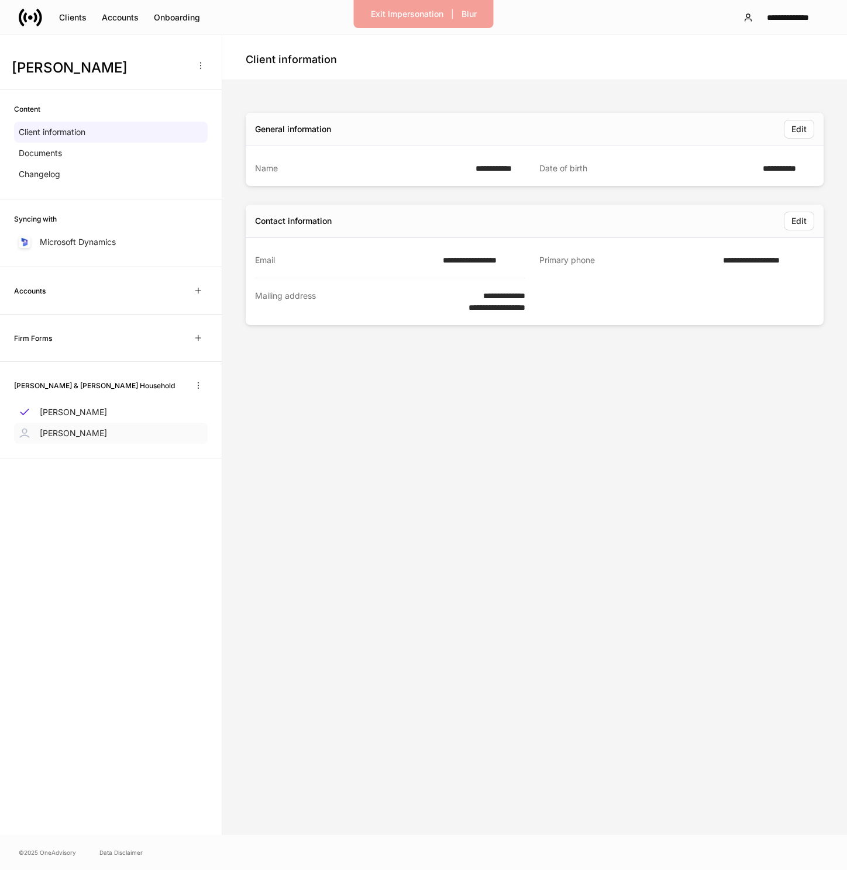
click at [107, 430] on p "Jeff Kirschenbaum" at bounding box center [73, 434] width 67 height 12
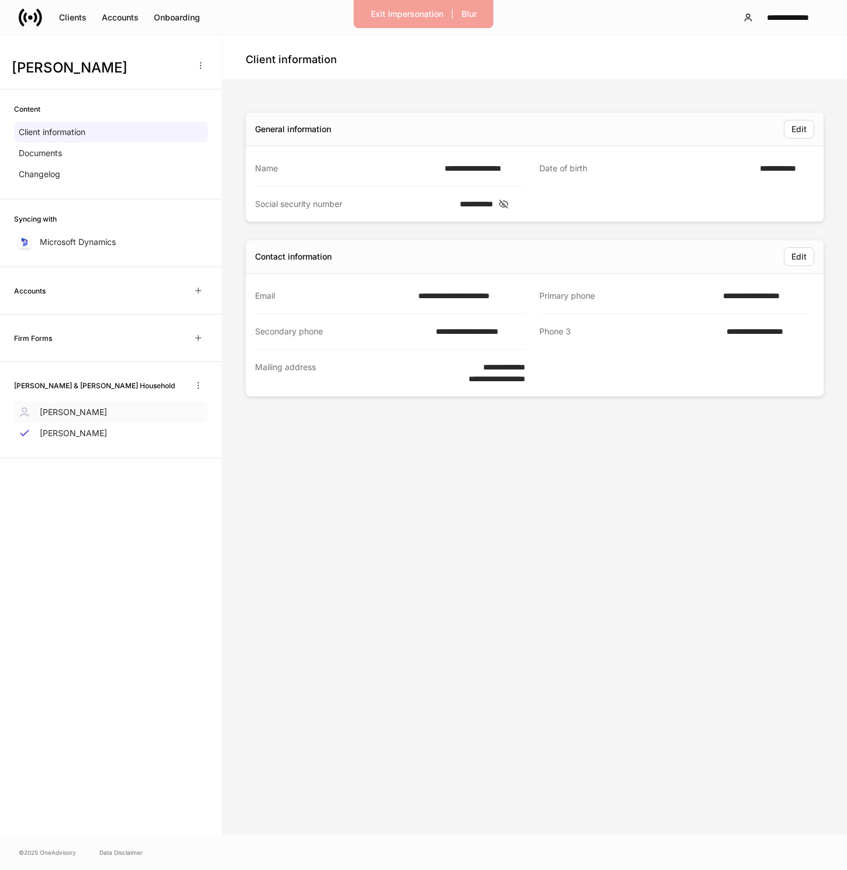
click at [111, 419] on div "Karen Fessel" at bounding box center [111, 412] width 194 height 21
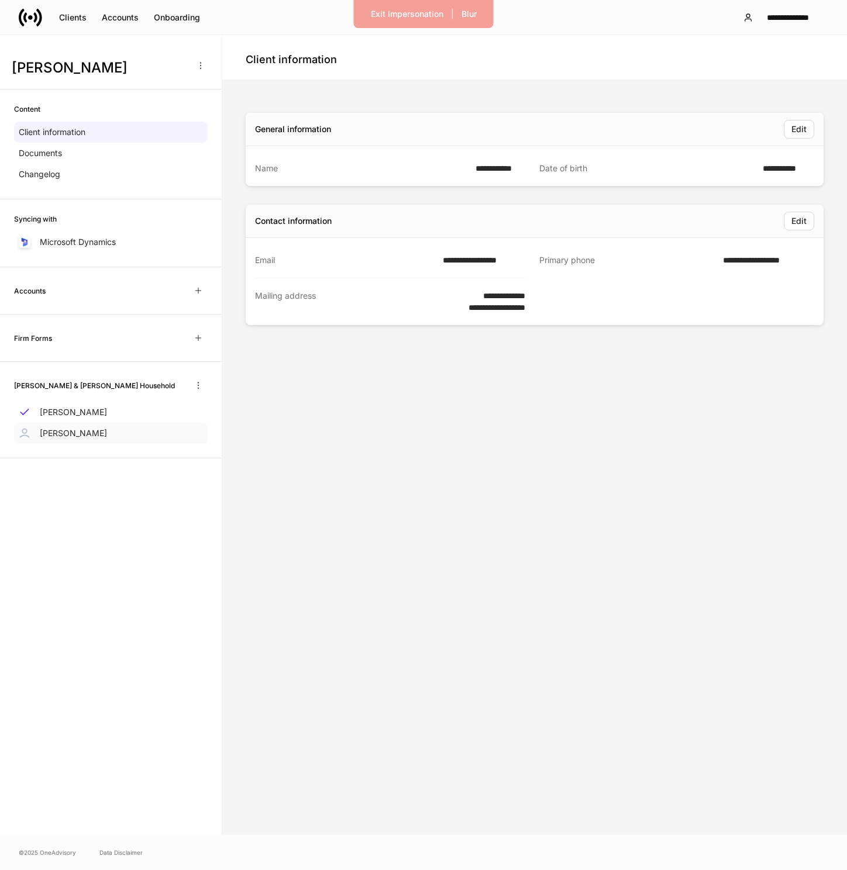
click at [104, 437] on p "Jeff Kirschenbaum" at bounding box center [73, 434] width 67 height 12
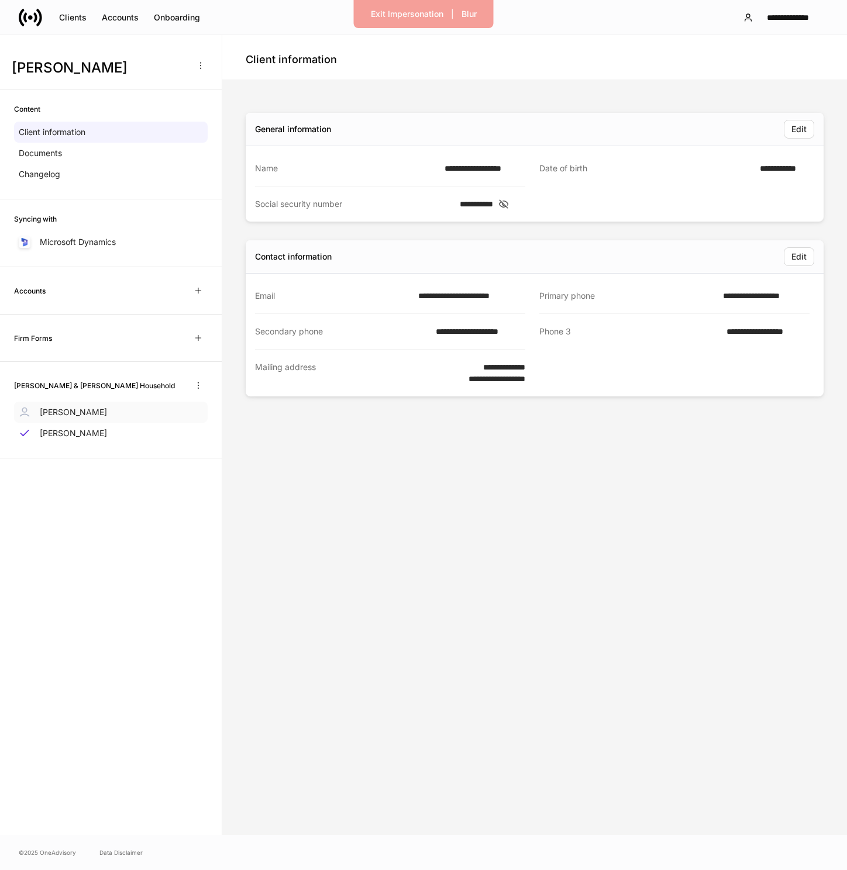
click at [103, 419] on div "Karen Fessel" at bounding box center [111, 412] width 194 height 21
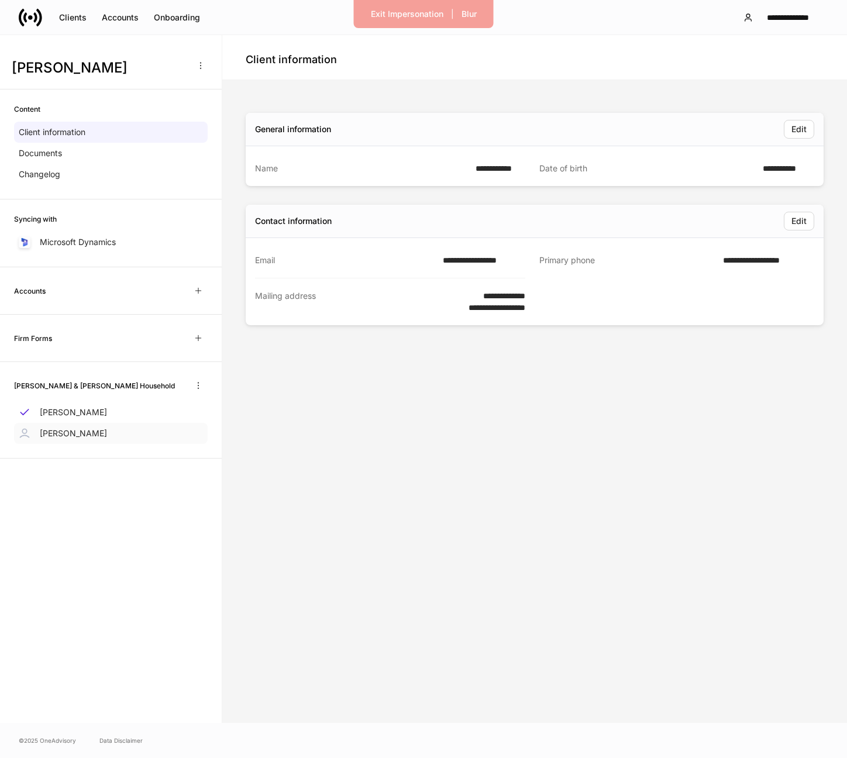
click at [71, 429] on p "Jeff Kirschenbaum" at bounding box center [73, 434] width 67 height 12
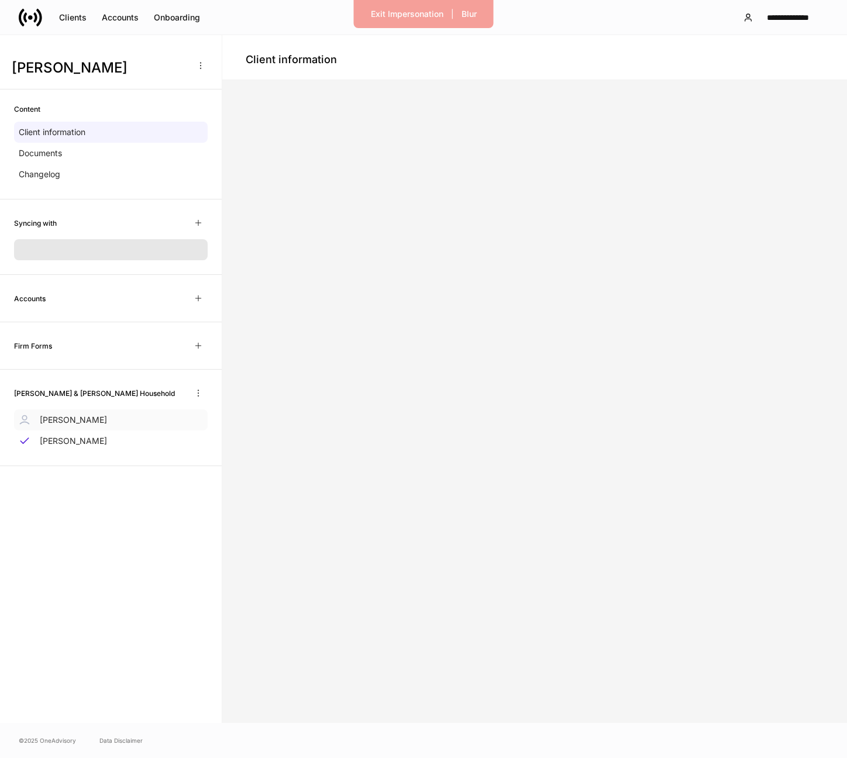
click at [74, 411] on div "Karen Fessel" at bounding box center [111, 419] width 194 height 21
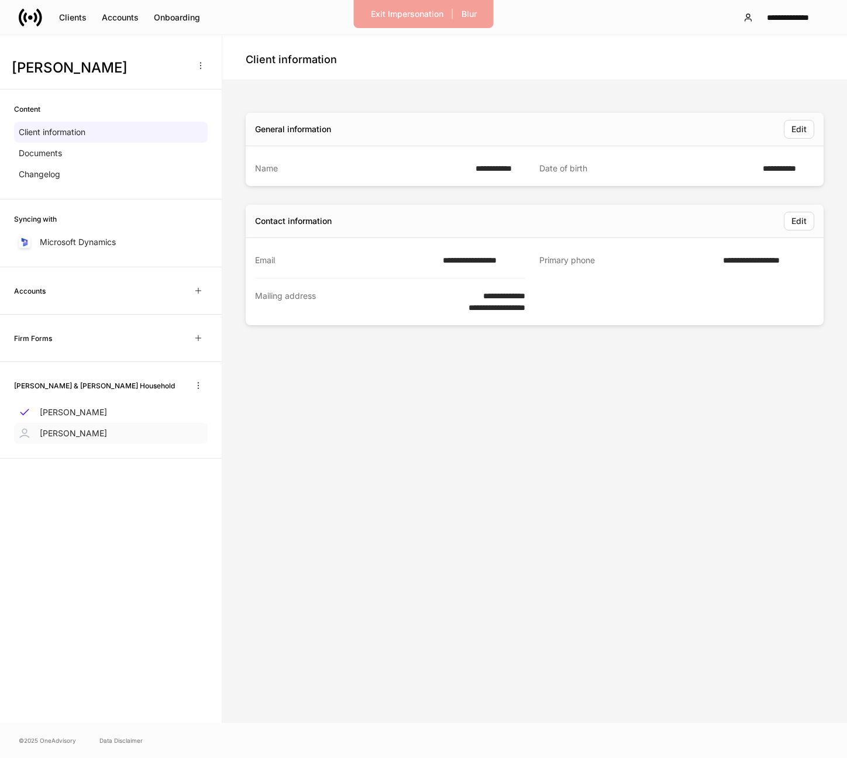
click at [81, 433] on p "Jeff Kirschenbaum" at bounding box center [73, 434] width 67 height 12
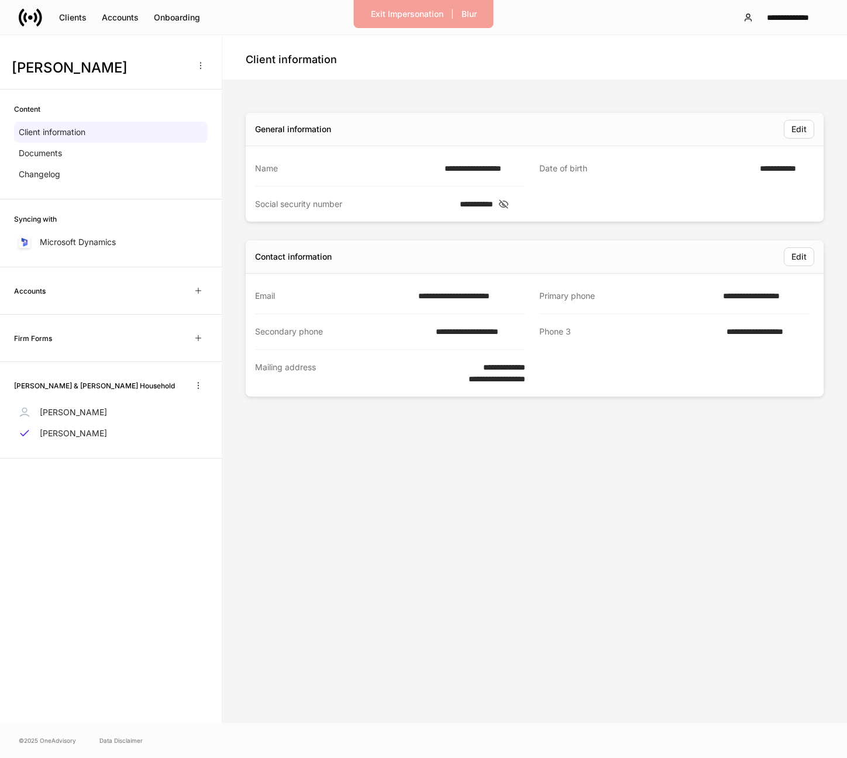
click at [106, 385] on h6 "Kirschenbaum, Jeff & Karen Fessel Household" at bounding box center [94, 385] width 161 height 11
click at [67, 385] on h6 "Kirschenbaum, Jeff & Karen Fessel Household" at bounding box center [94, 385] width 161 height 11
click at [68, 385] on h6 "Kirschenbaum, Jeff & Karen Fessel Household" at bounding box center [94, 385] width 161 height 11
click at [201, 381] on icon "button" at bounding box center [198, 385] width 9 height 9
click at [144, 383] on div at bounding box center [423, 379] width 847 height 758
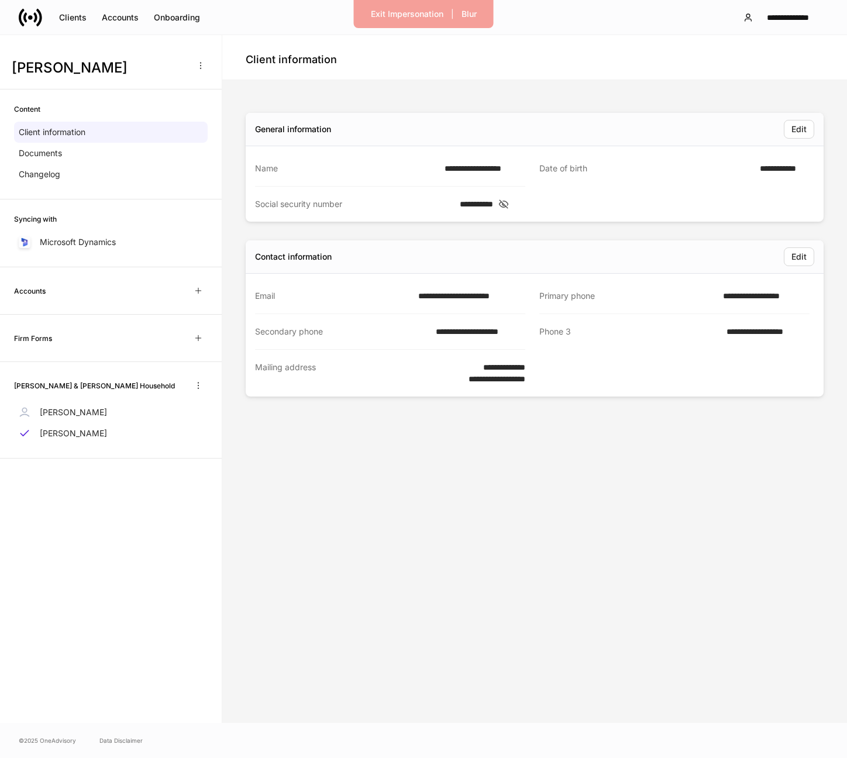
click at [50, 387] on h6 "Kirschenbaum, Jeff & Karen Fessel Household" at bounding box center [94, 385] width 161 height 11
click at [60, 387] on h6 "Kirschenbaum, Jeff & Karen Fessel Household" at bounding box center [94, 385] width 161 height 11
click at [70, 387] on h6 "Kirschenbaum, Jeff & Karen Fessel Household" at bounding box center [94, 385] width 161 height 11
click at [14, 385] on h6 "Kirschenbaum, Jeff & Karen Fessel Household" at bounding box center [94, 385] width 161 height 11
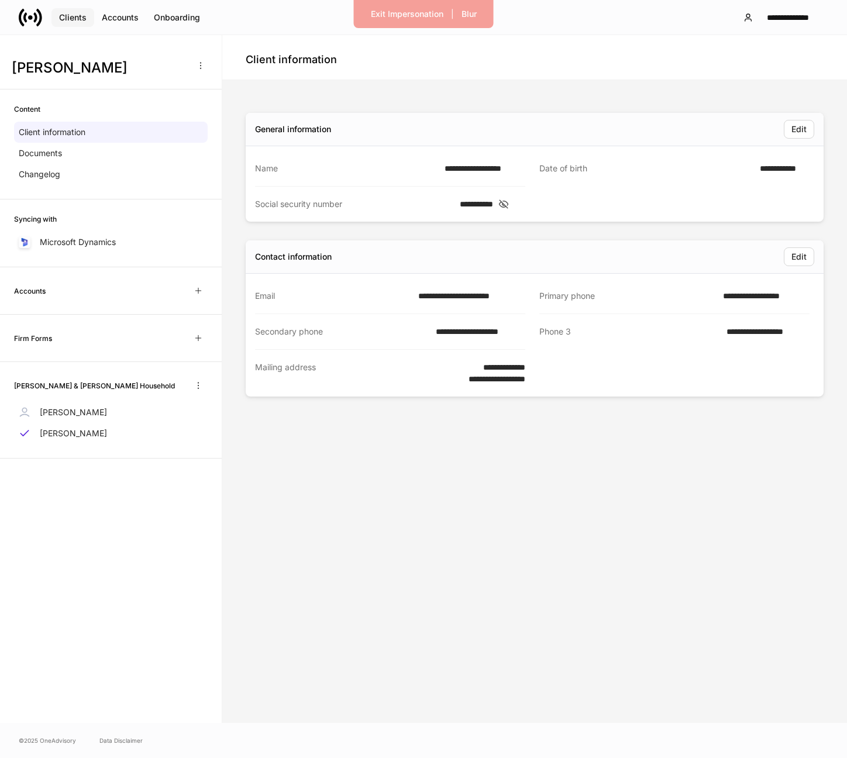
click at [71, 20] on div "Clients" at bounding box center [72, 18] width 27 height 12
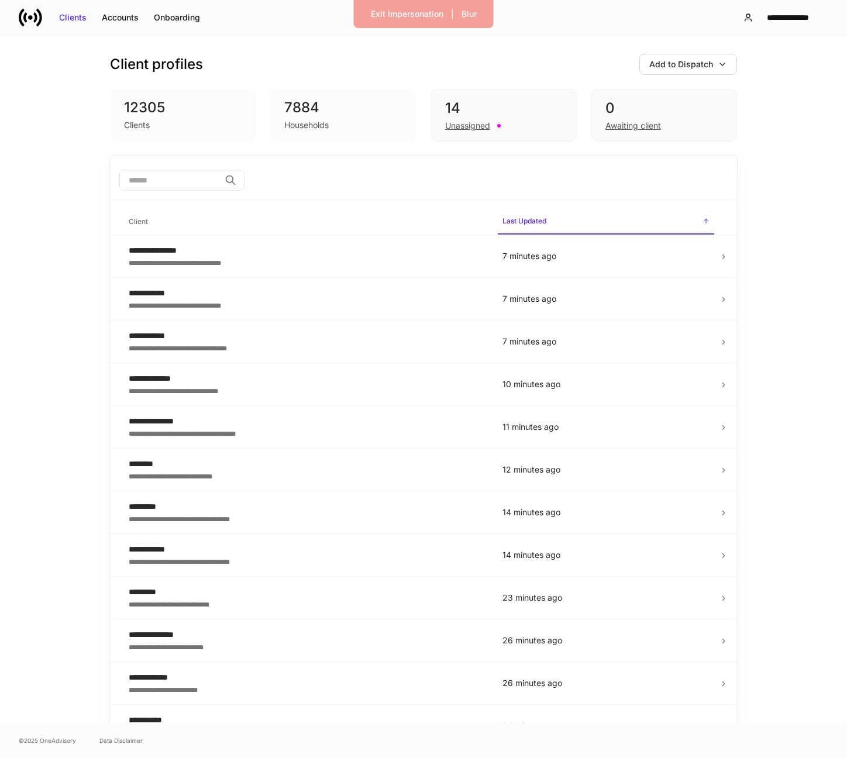
click at [187, 180] on input "search" at bounding box center [169, 180] width 101 height 21
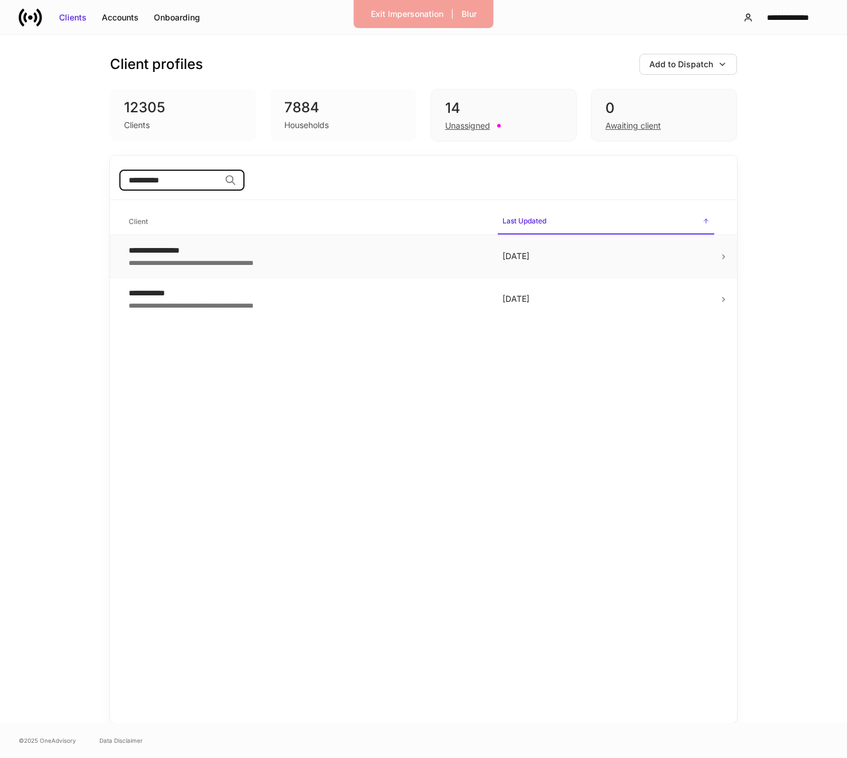
type input "**********"
click at [177, 263] on div "**********" at bounding box center [306, 262] width 355 height 12
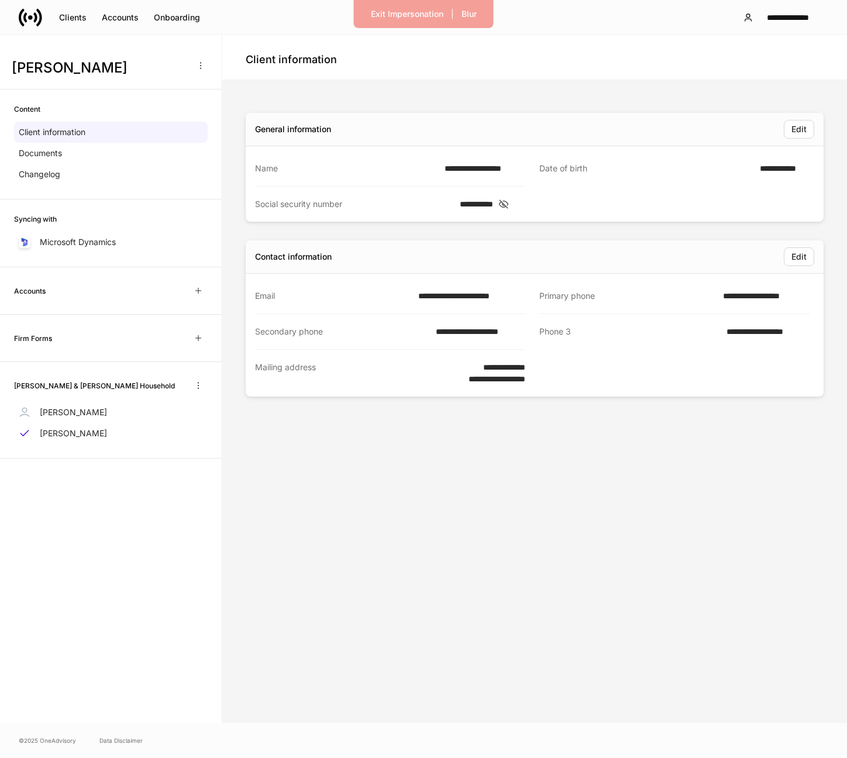
drag, startPoint x: 14, startPoint y: 386, endPoint x: 162, endPoint y: 394, distance: 148.2
click at [162, 394] on div "Kirschenbaum, Jeff & Karen Fessel Household" at bounding box center [111, 385] width 194 height 19
copy h6 "Kirschenbaum, Jeff & Karen Fessel Household"
click at [73, 161] on div "Documents" at bounding box center [111, 153] width 194 height 21
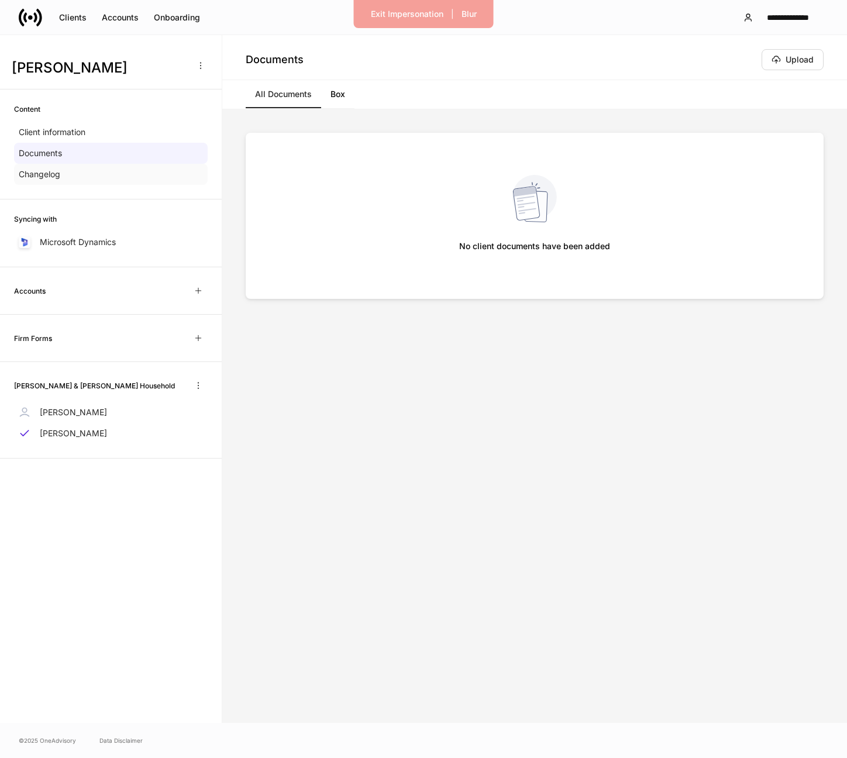
click at [67, 170] on div "Changelog" at bounding box center [111, 174] width 194 height 21
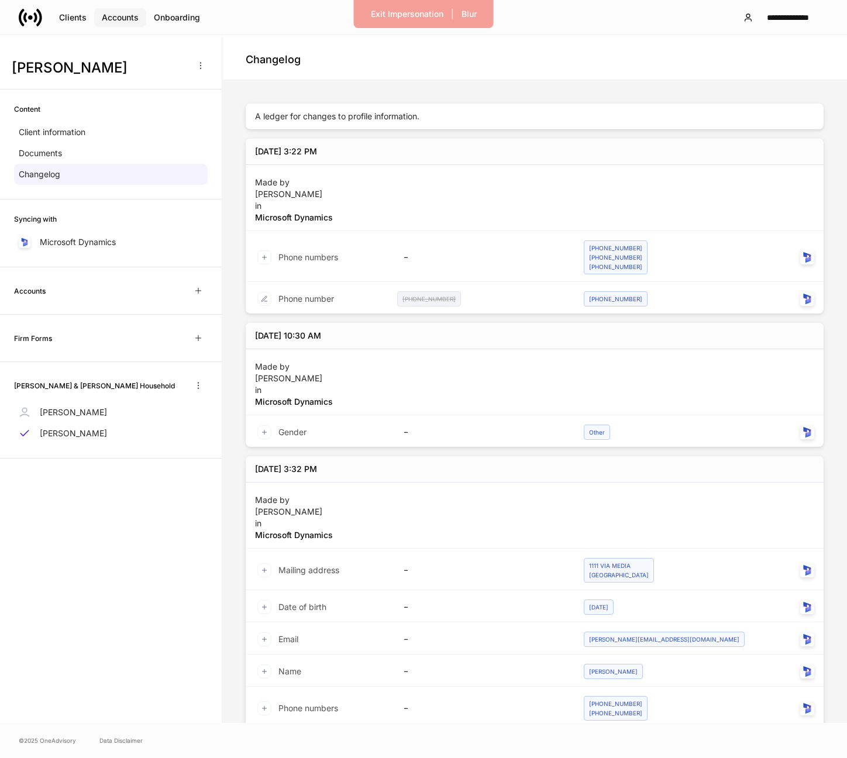
click at [118, 13] on div "Accounts" at bounding box center [120, 18] width 37 height 12
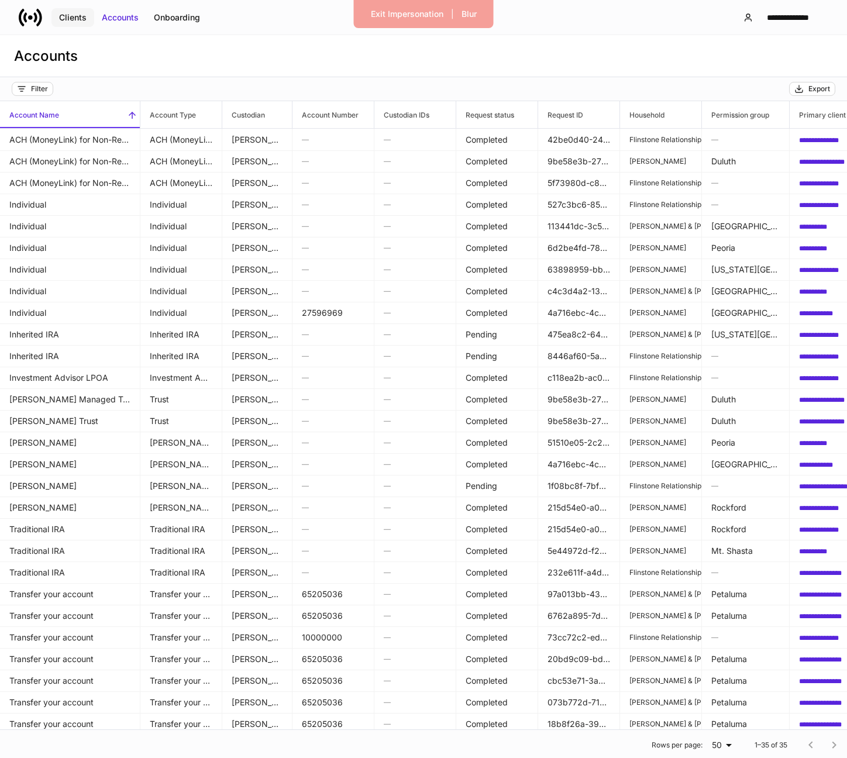
click at [80, 15] on div "Clients" at bounding box center [72, 18] width 27 height 12
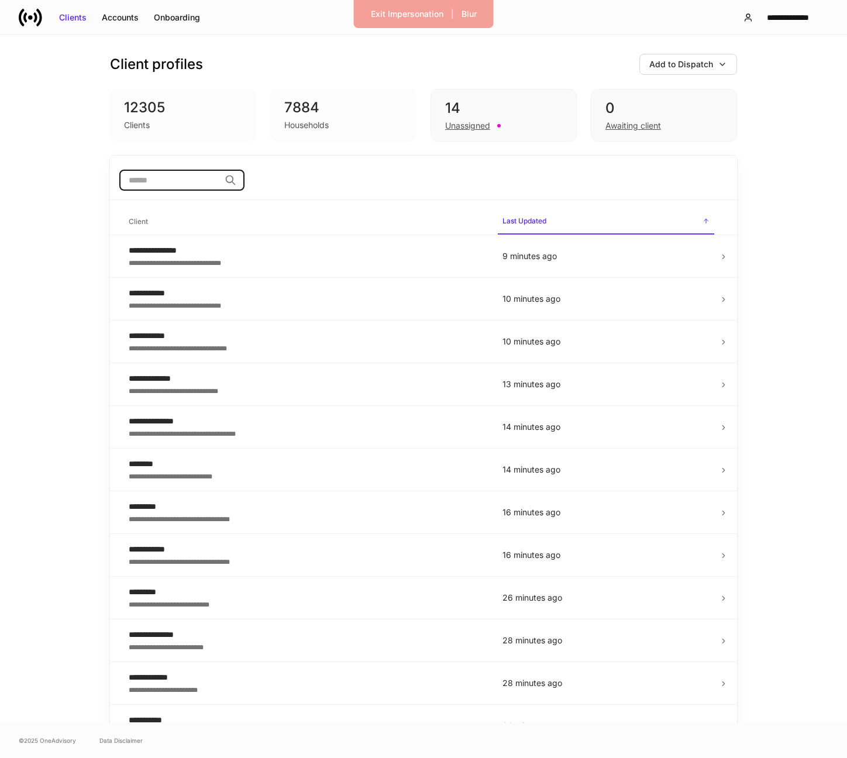
click at [211, 181] on input "search" at bounding box center [169, 180] width 101 height 21
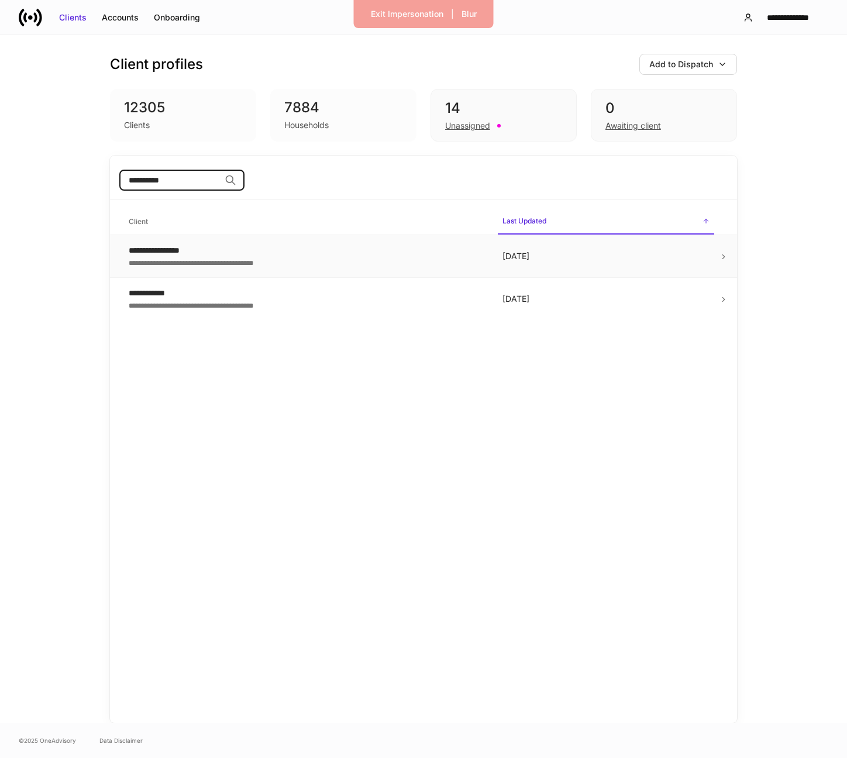
type input "**********"
click at [230, 250] on div "**********" at bounding box center [306, 250] width 355 height 12
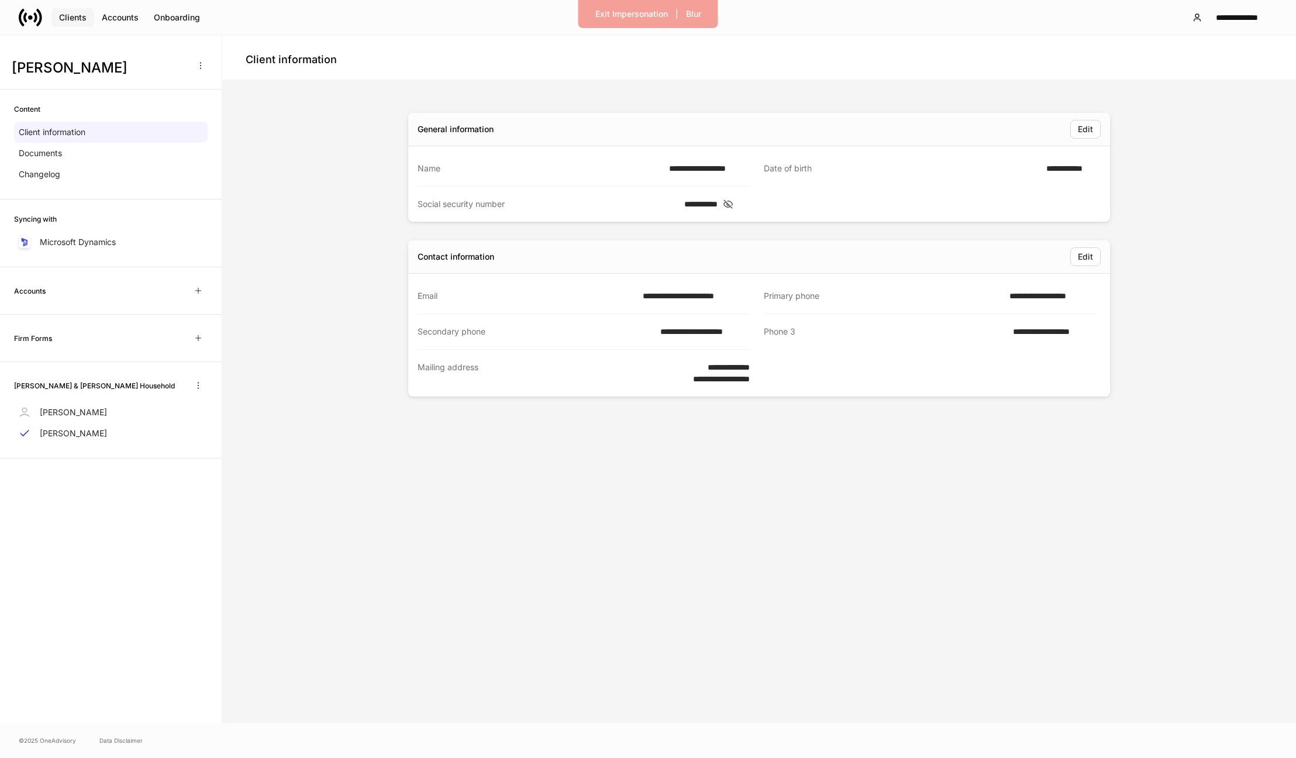
click at [74, 19] on div "Clients" at bounding box center [72, 18] width 27 height 12
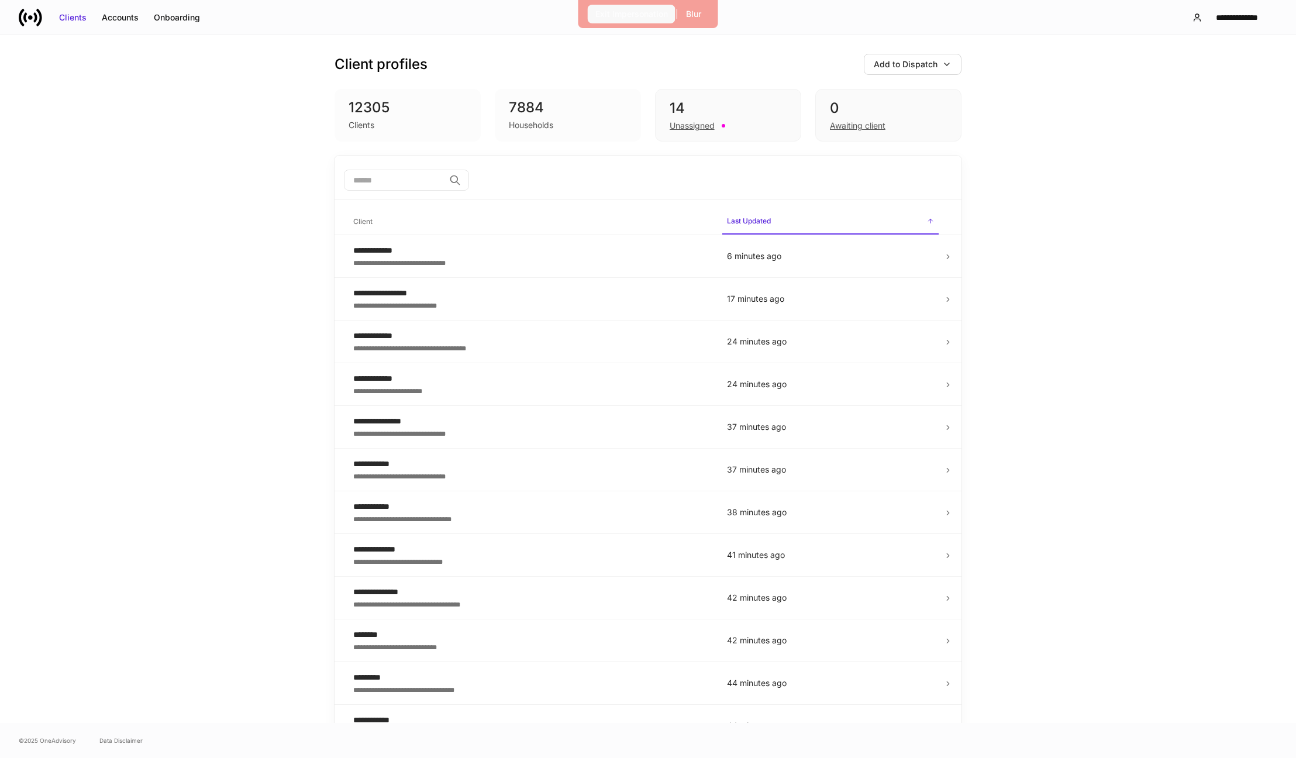
click at [640, 8] on div "Exit Impersonation" at bounding box center [631, 14] width 73 height 12
